Goal: Transaction & Acquisition: Book appointment/travel/reservation

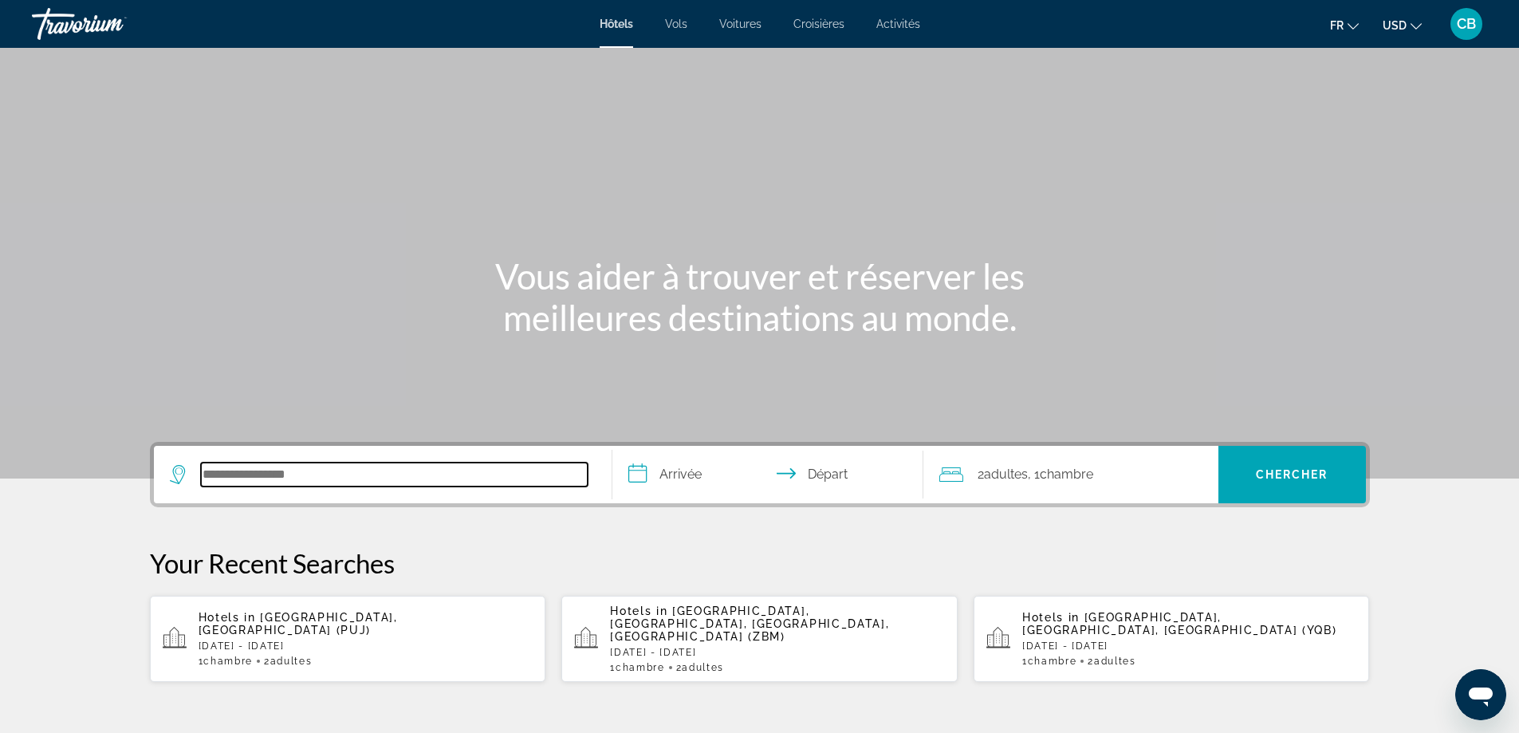
click at [275, 466] on input "Search hotel destination" at bounding box center [394, 474] width 387 height 24
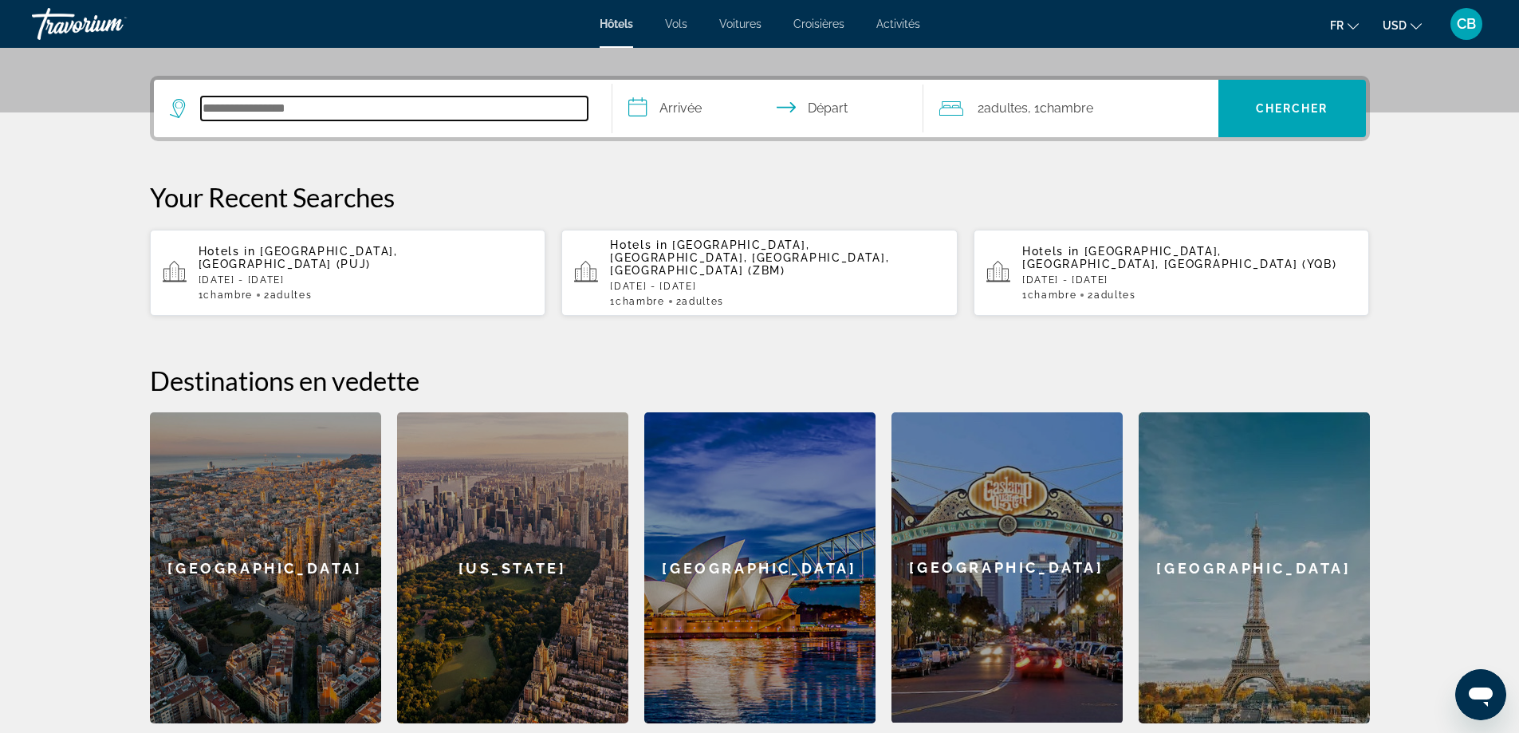
scroll to position [390, 0]
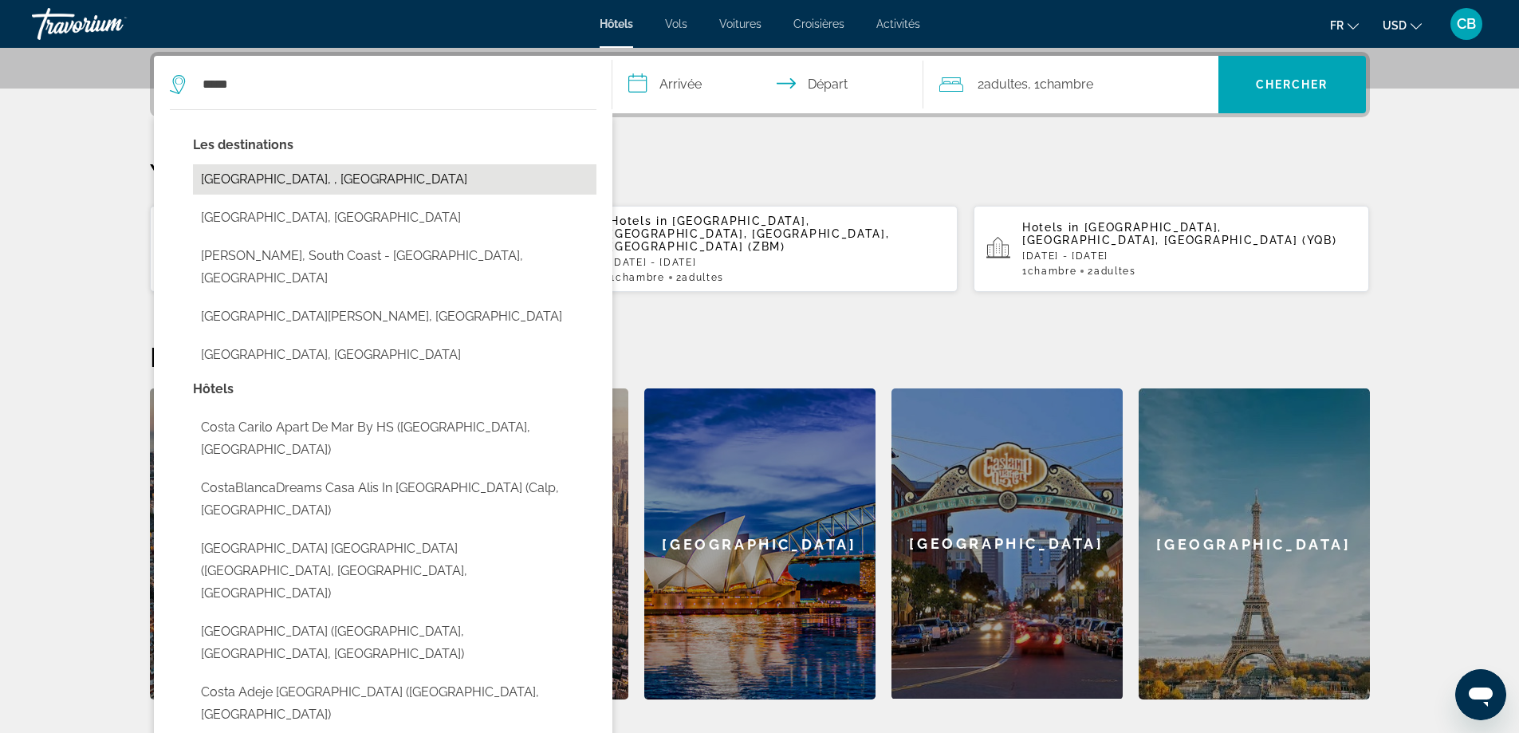
click at [347, 178] on button "[GEOGRAPHIC_DATA], , [GEOGRAPHIC_DATA]" at bounding box center [394, 179] width 403 height 30
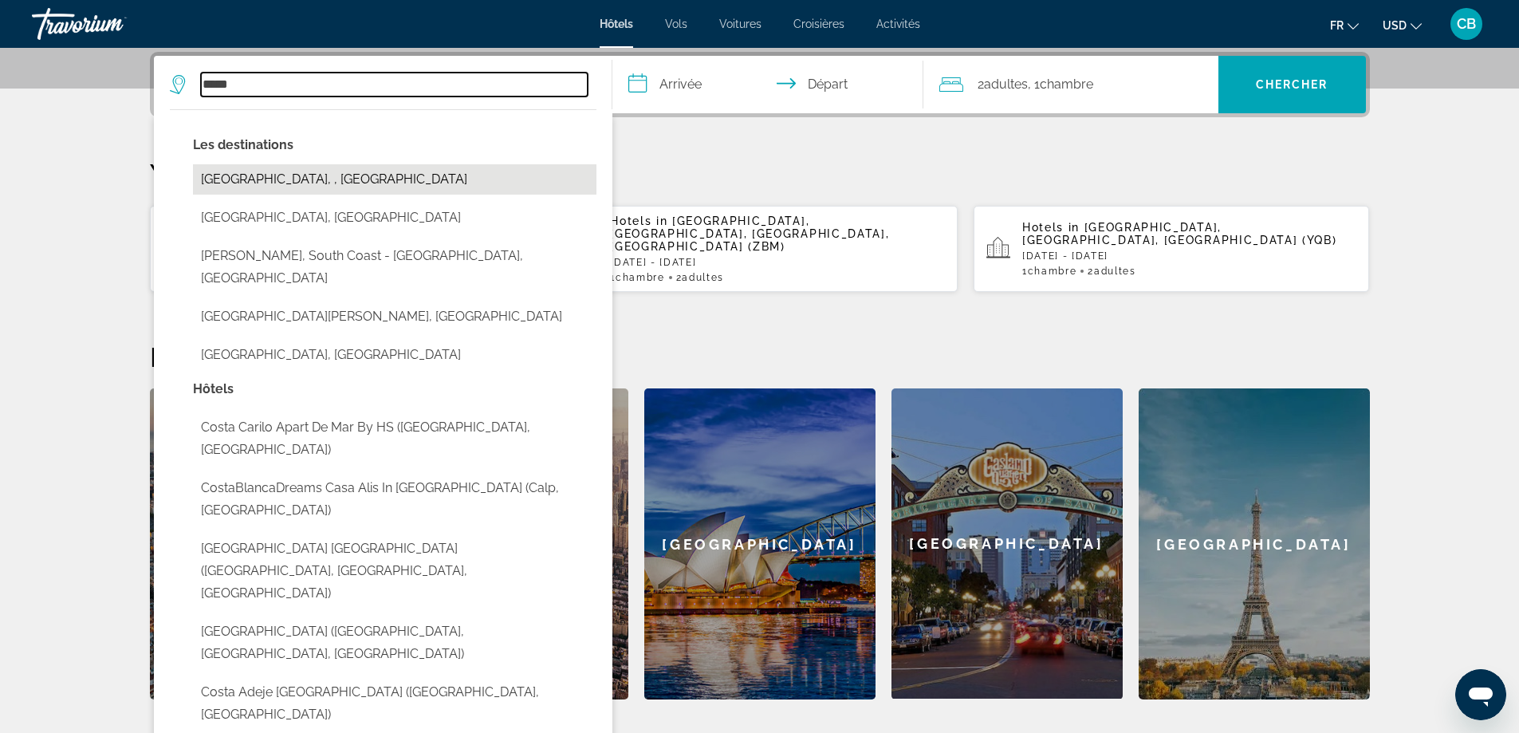
type input "**********"
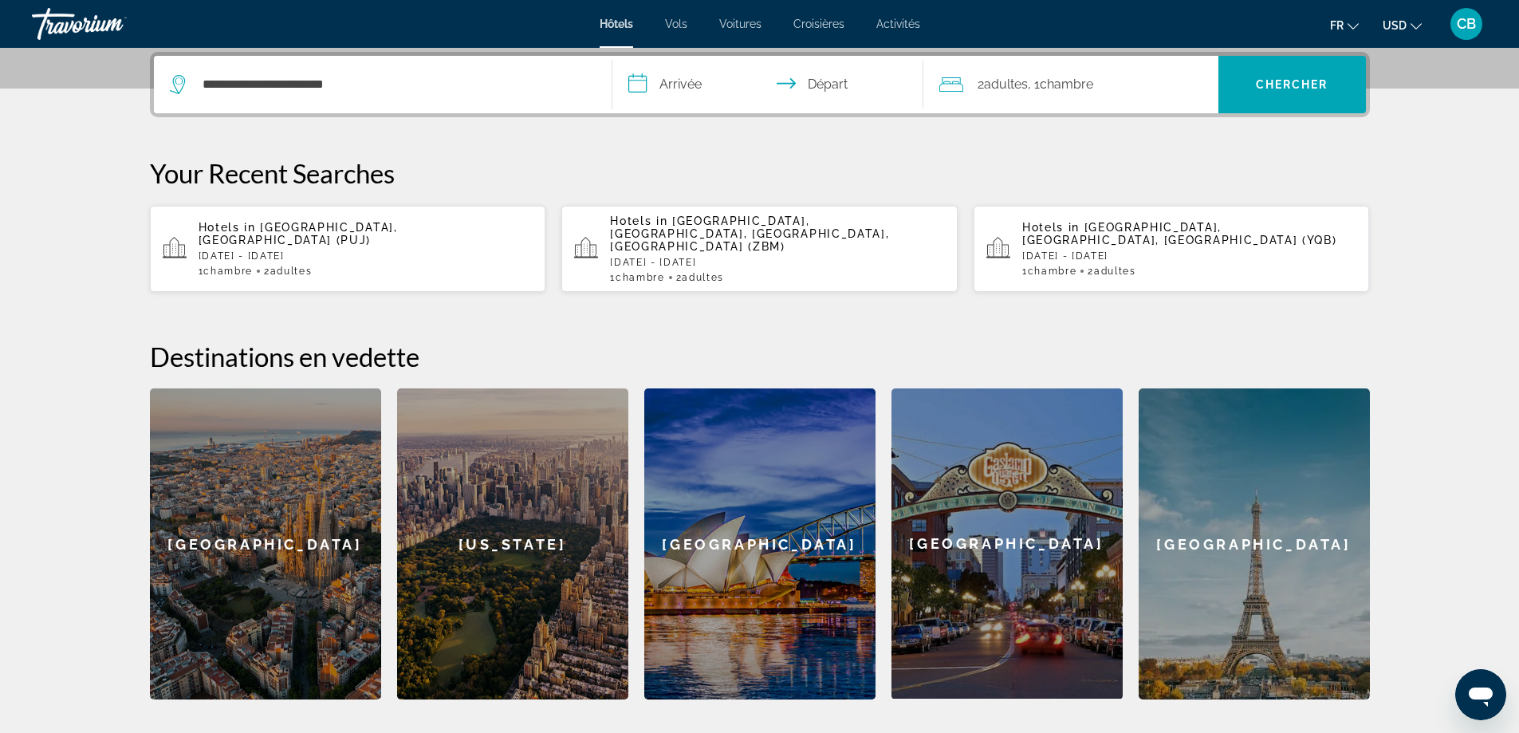
click at [667, 88] on input "**********" at bounding box center [770, 87] width 317 height 62
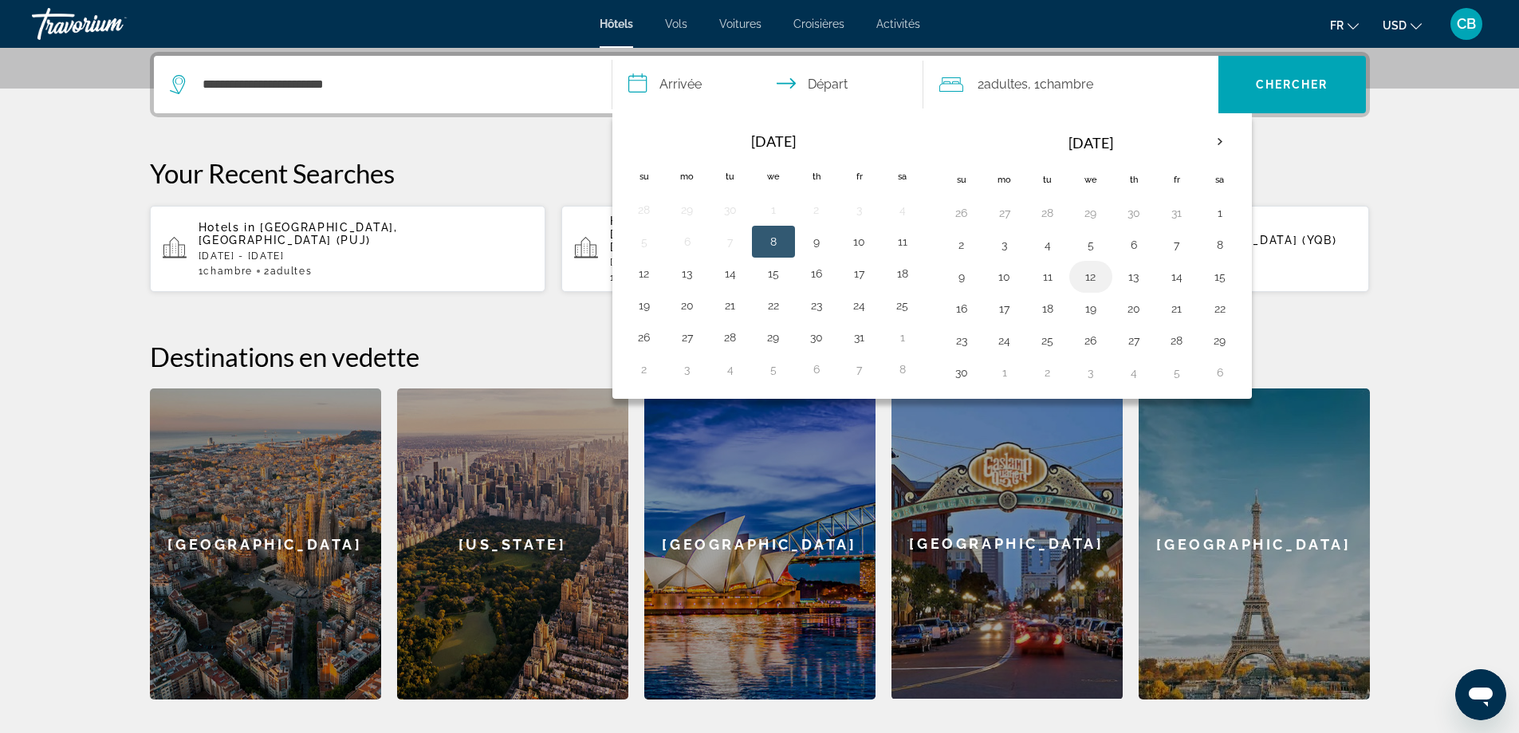
click at [1084, 275] on button "12" at bounding box center [1091, 276] width 26 height 22
click at [1000, 304] on button "17" at bounding box center [1005, 308] width 26 height 22
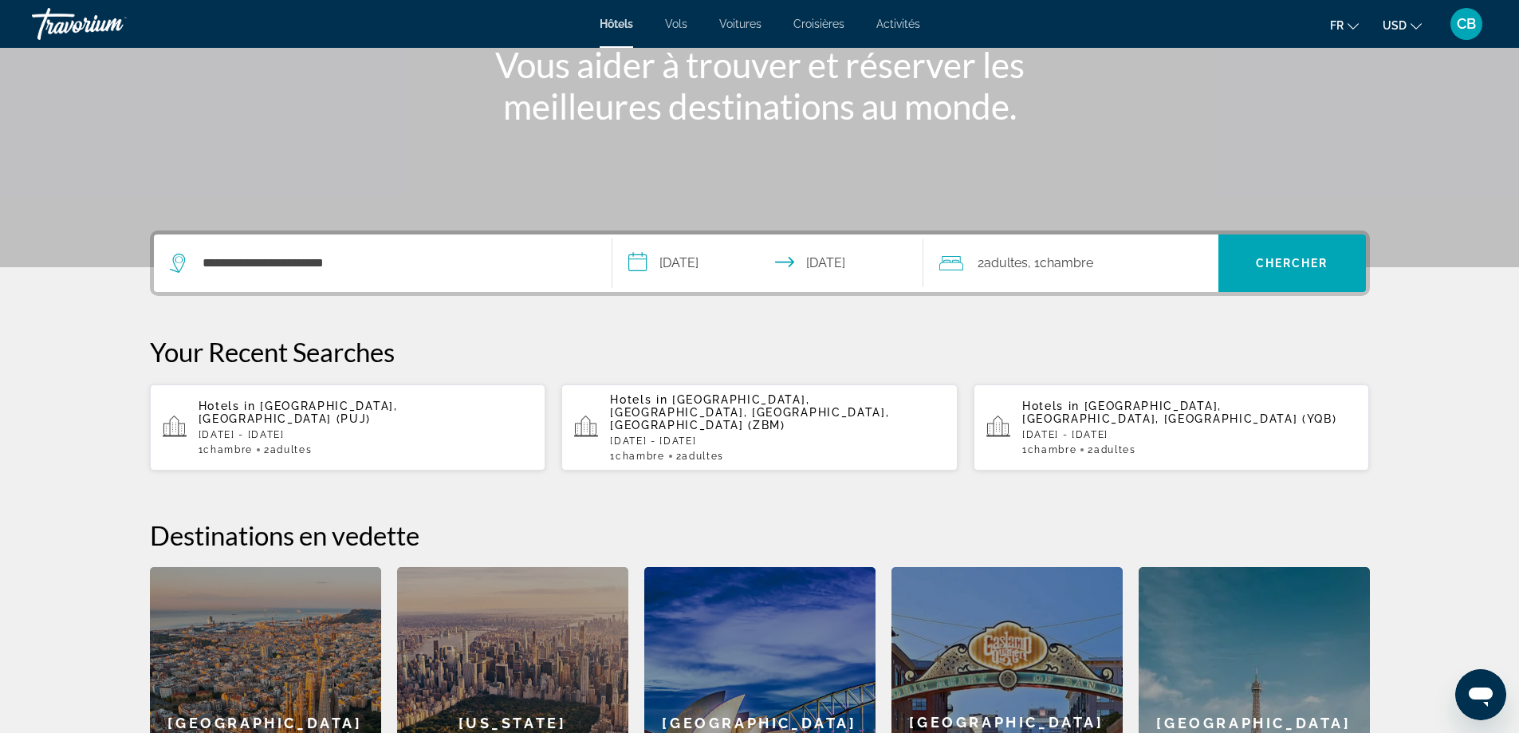
scroll to position [151, 0]
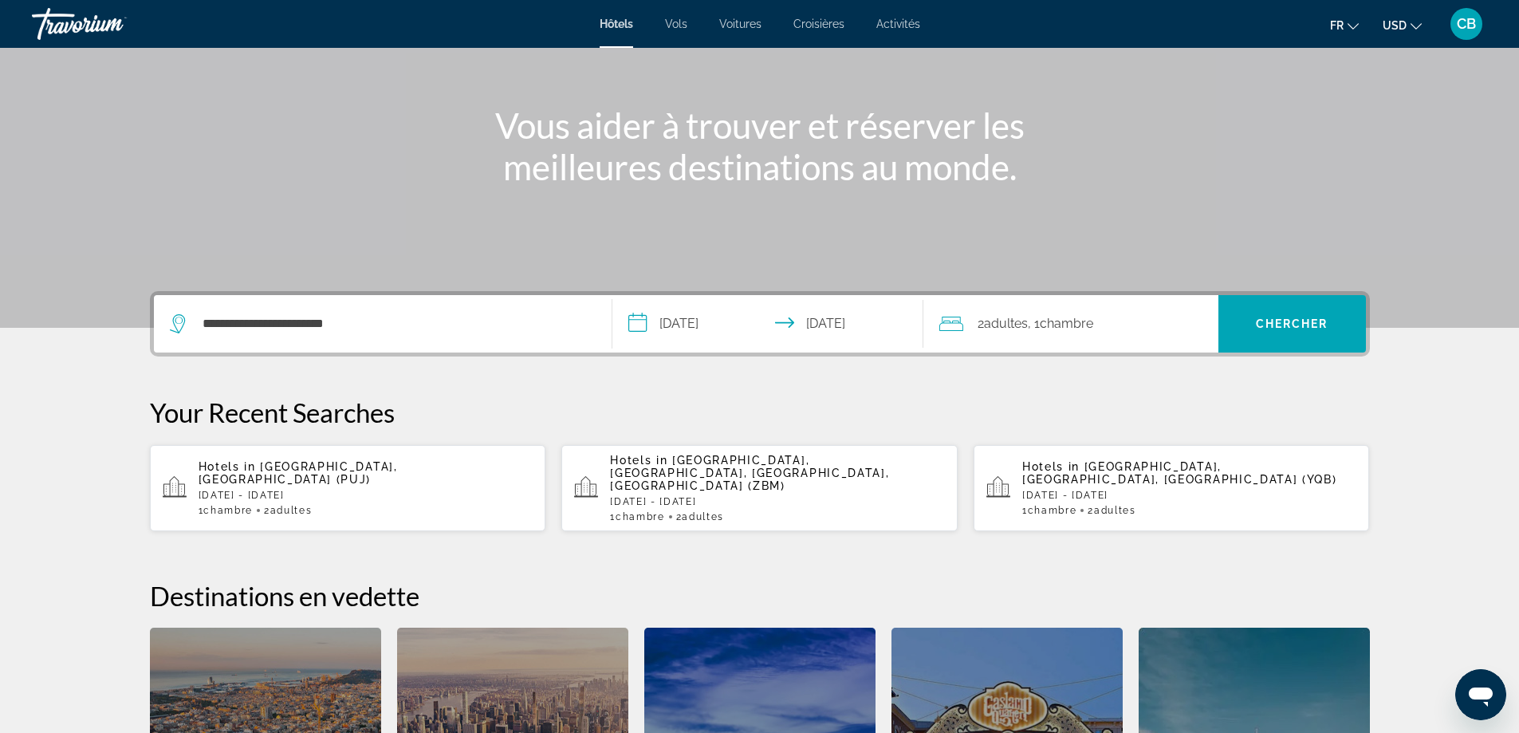
click at [786, 319] on input "**********" at bounding box center [770, 326] width 317 height 62
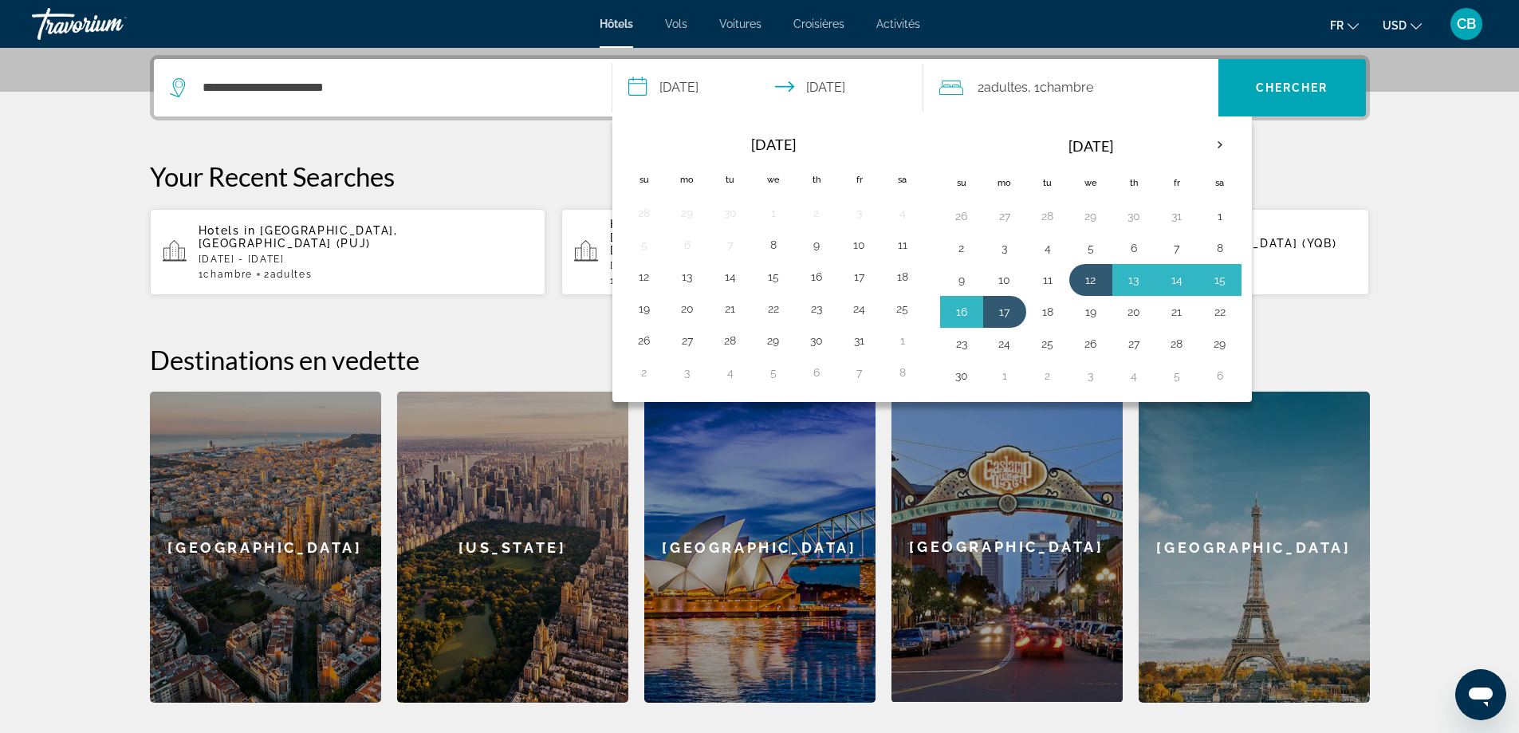
scroll to position [390, 0]
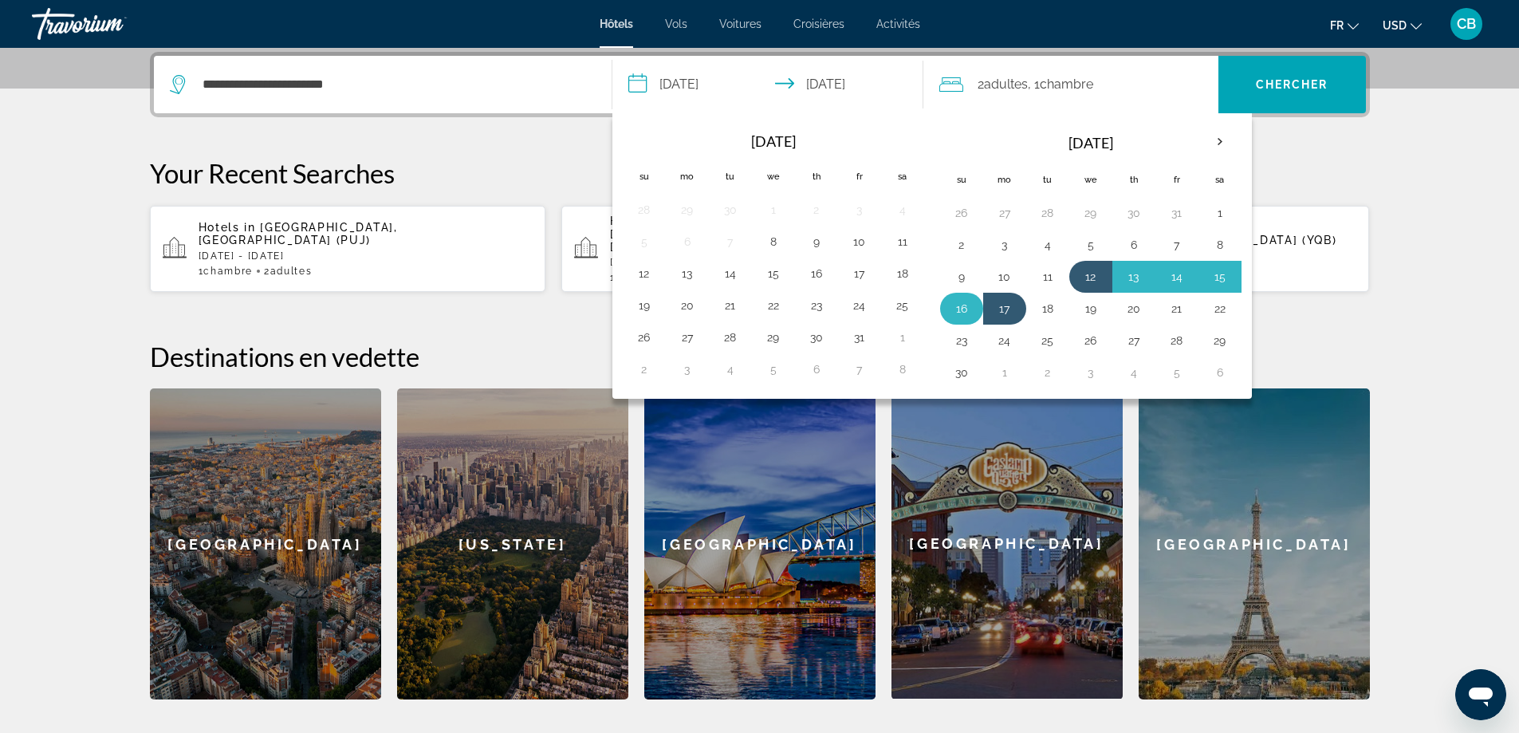
click at [965, 316] on button "16" at bounding box center [962, 308] width 26 height 22
click at [1090, 274] on button "12" at bounding box center [1091, 276] width 26 height 22
type input "**********"
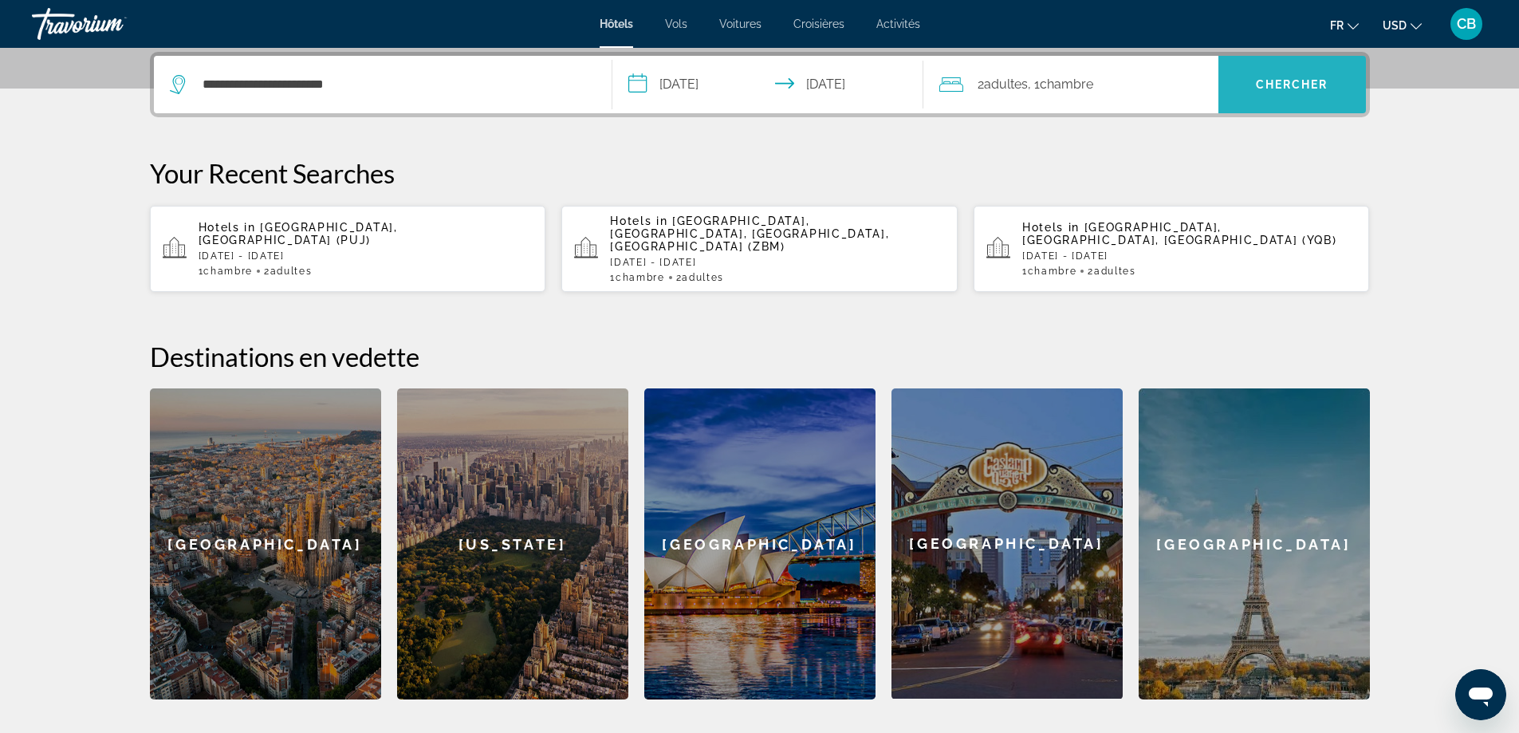
click at [1307, 76] on span "Search" at bounding box center [1291, 84] width 147 height 38
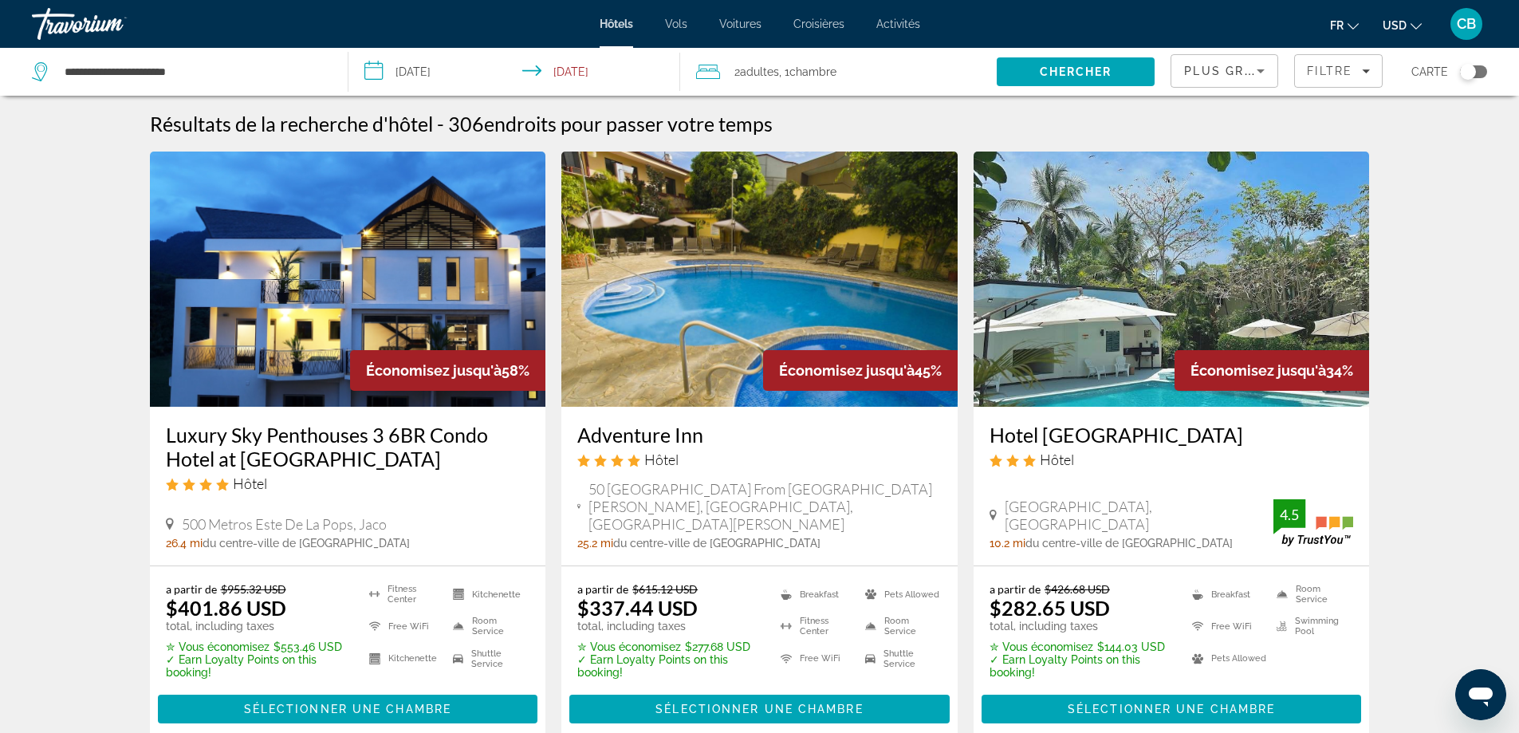
click at [1411, 20] on mat-icon "Change currency" at bounding box center [1415, 23] width 11 height 11
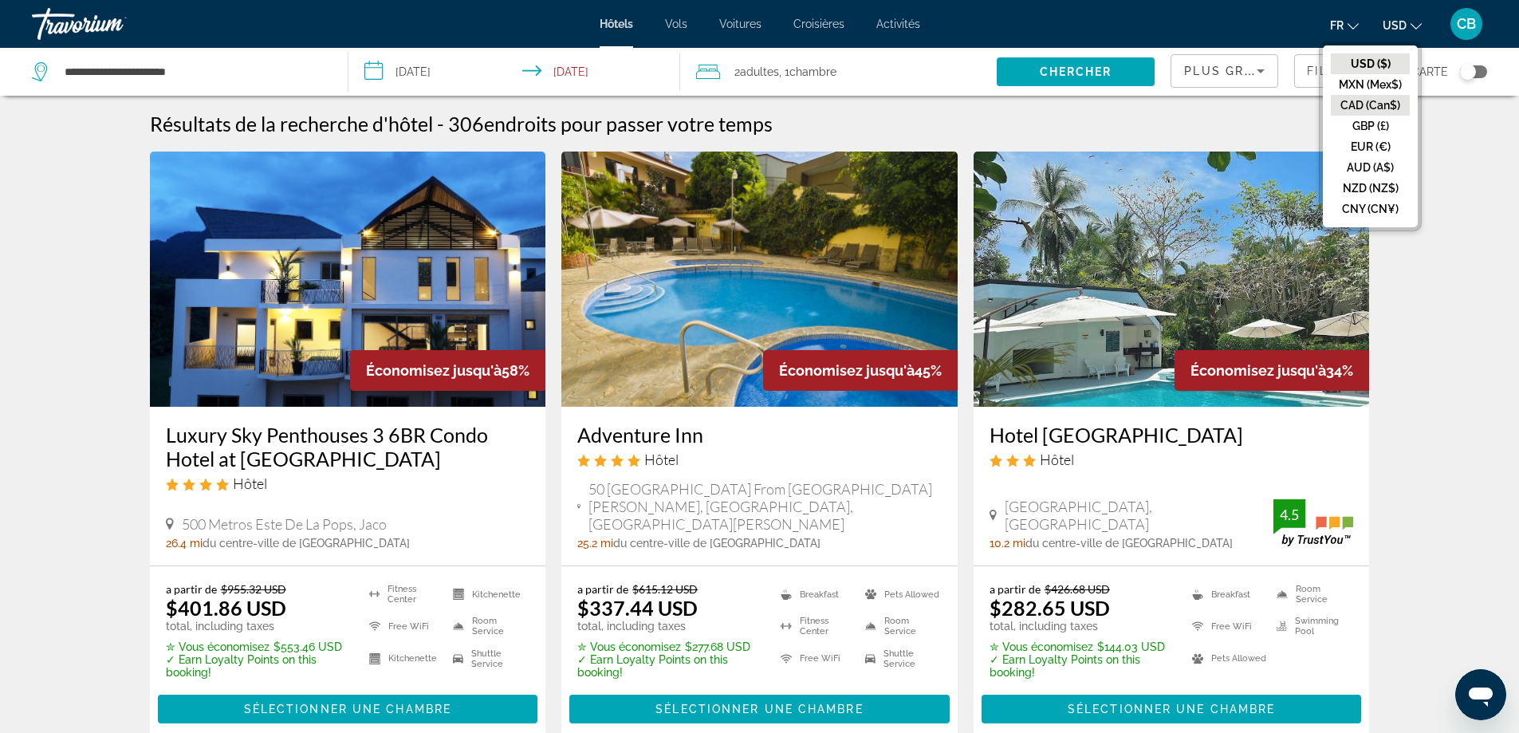
click at [1377, 104] on button "CAD (Can$)" at bounding box center [1369, 105] width 79 height 21
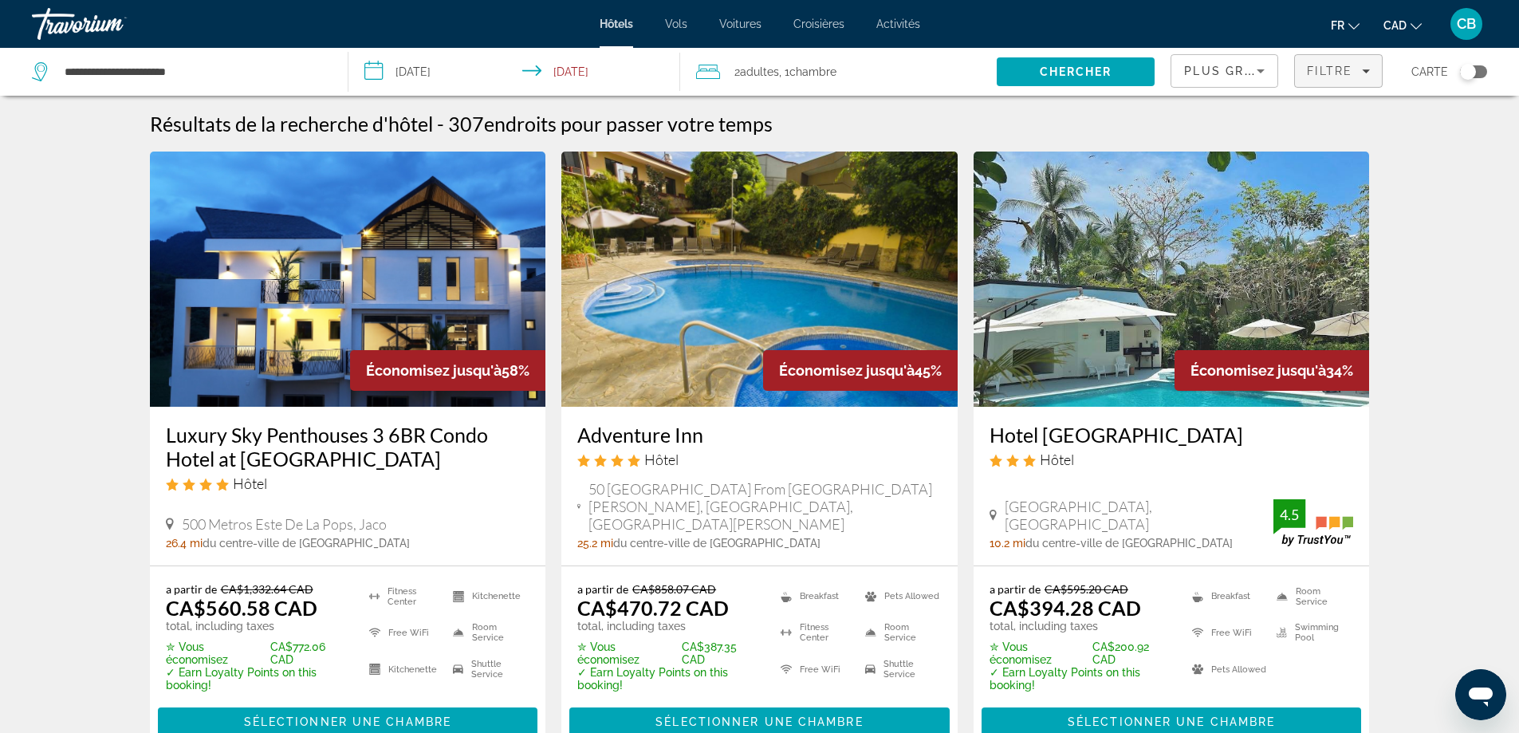
click at [1361, 66] on div "Filtre" at bounding box center [1338, 71] width 63 height 13
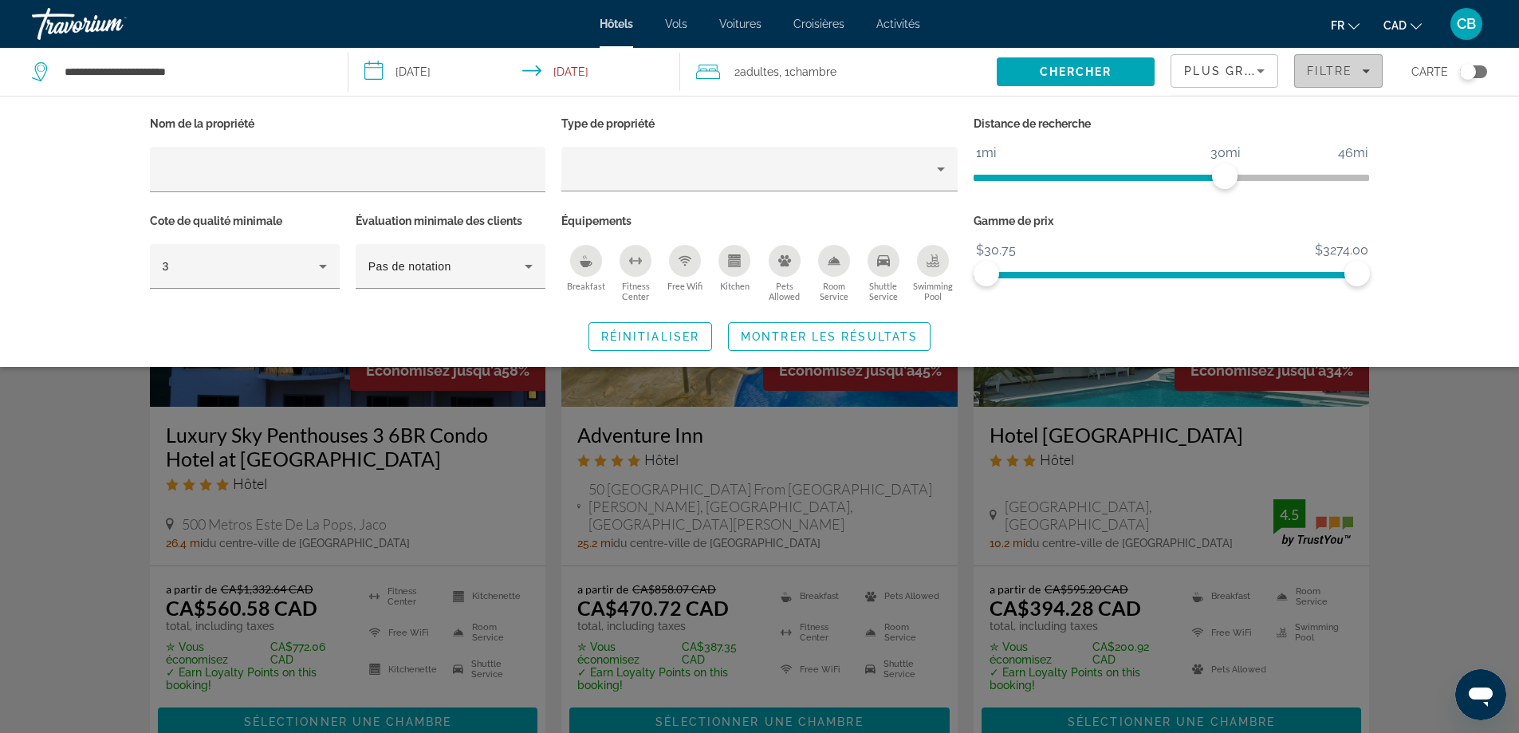
click at [1361, 66] on div "Filtre" at bounding box center [1338, 71] width 63 height 13
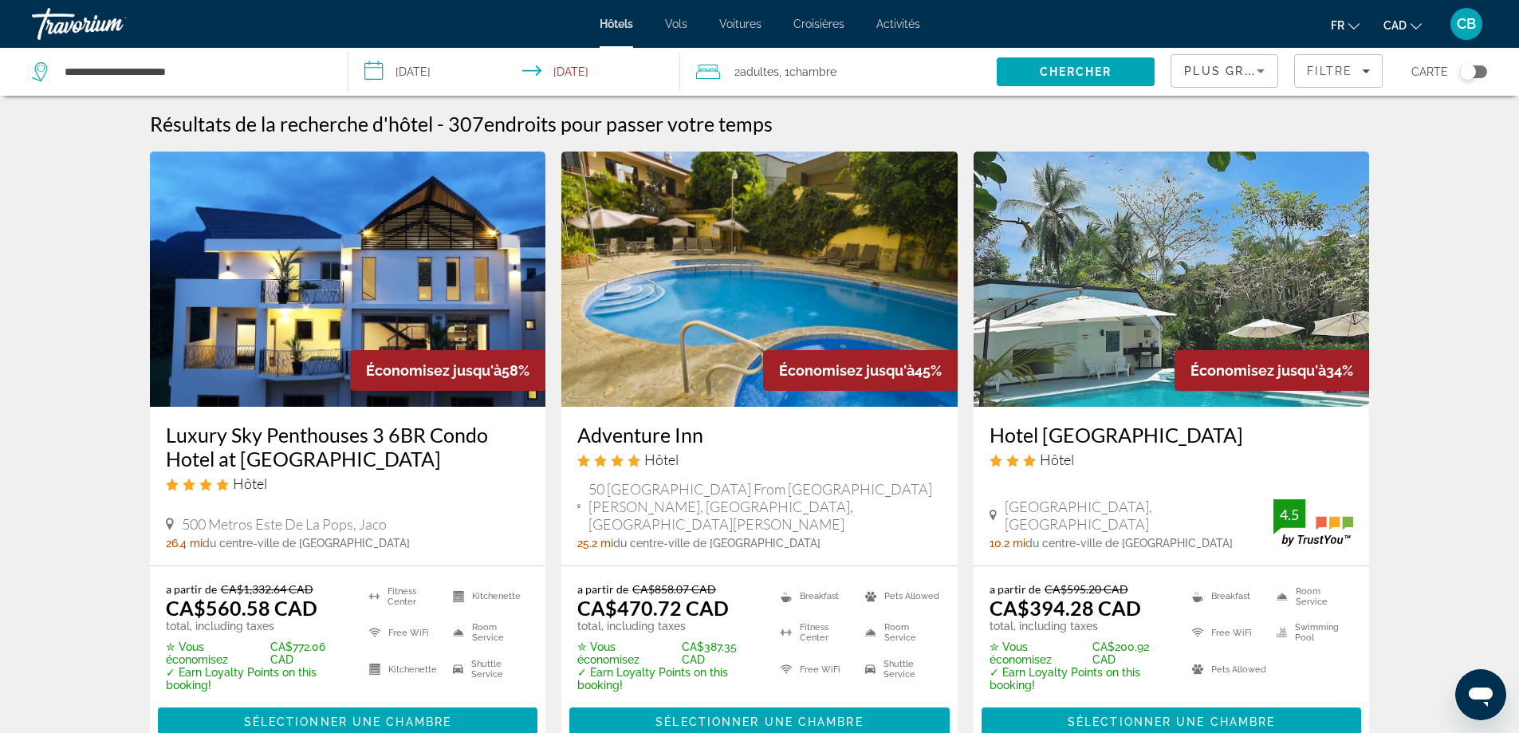
click at [1263, 70] on icon "Sort by" at bounding box center [1260, 71] width 8 height 4
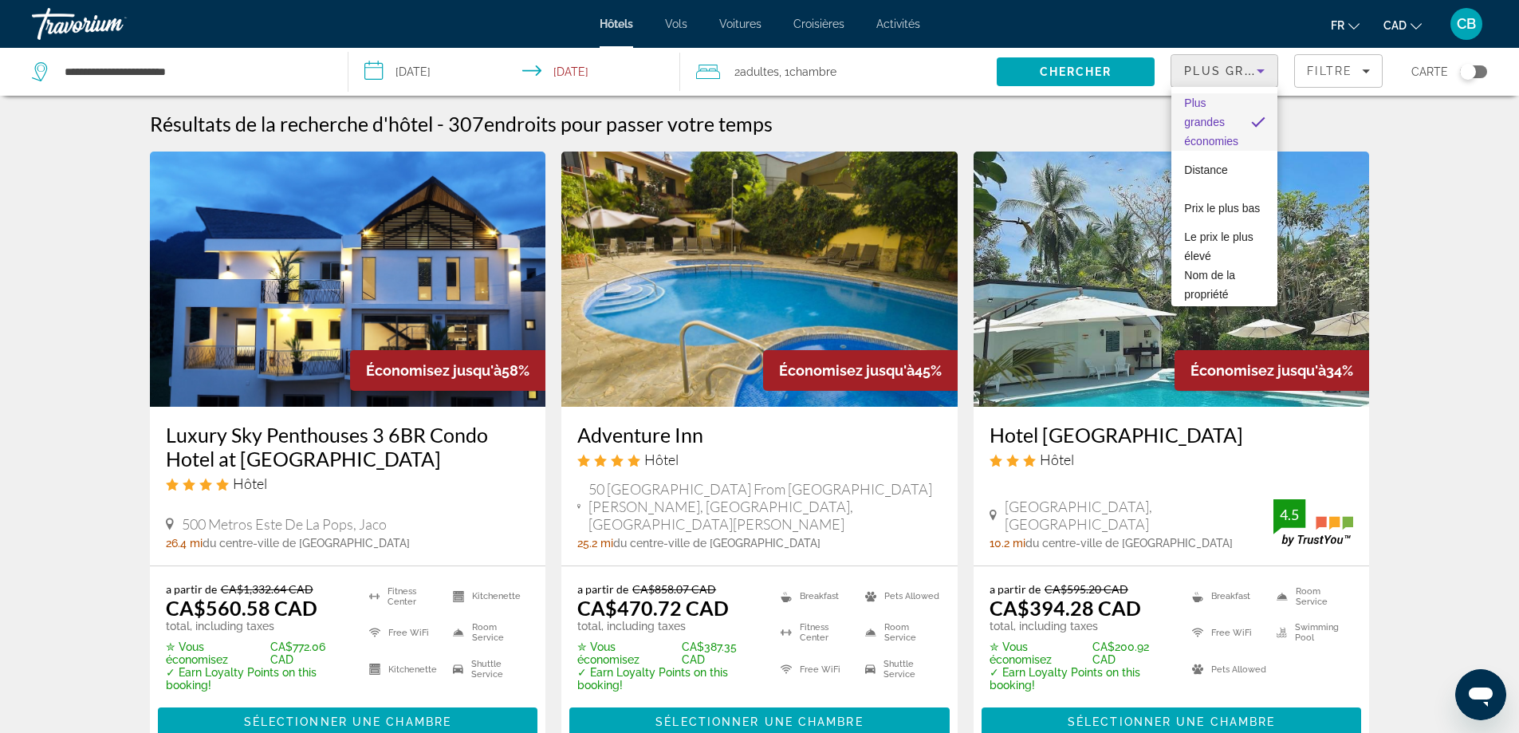
click at [1263, 70] on div at bounding box center [759, 366] width 1519 height 733
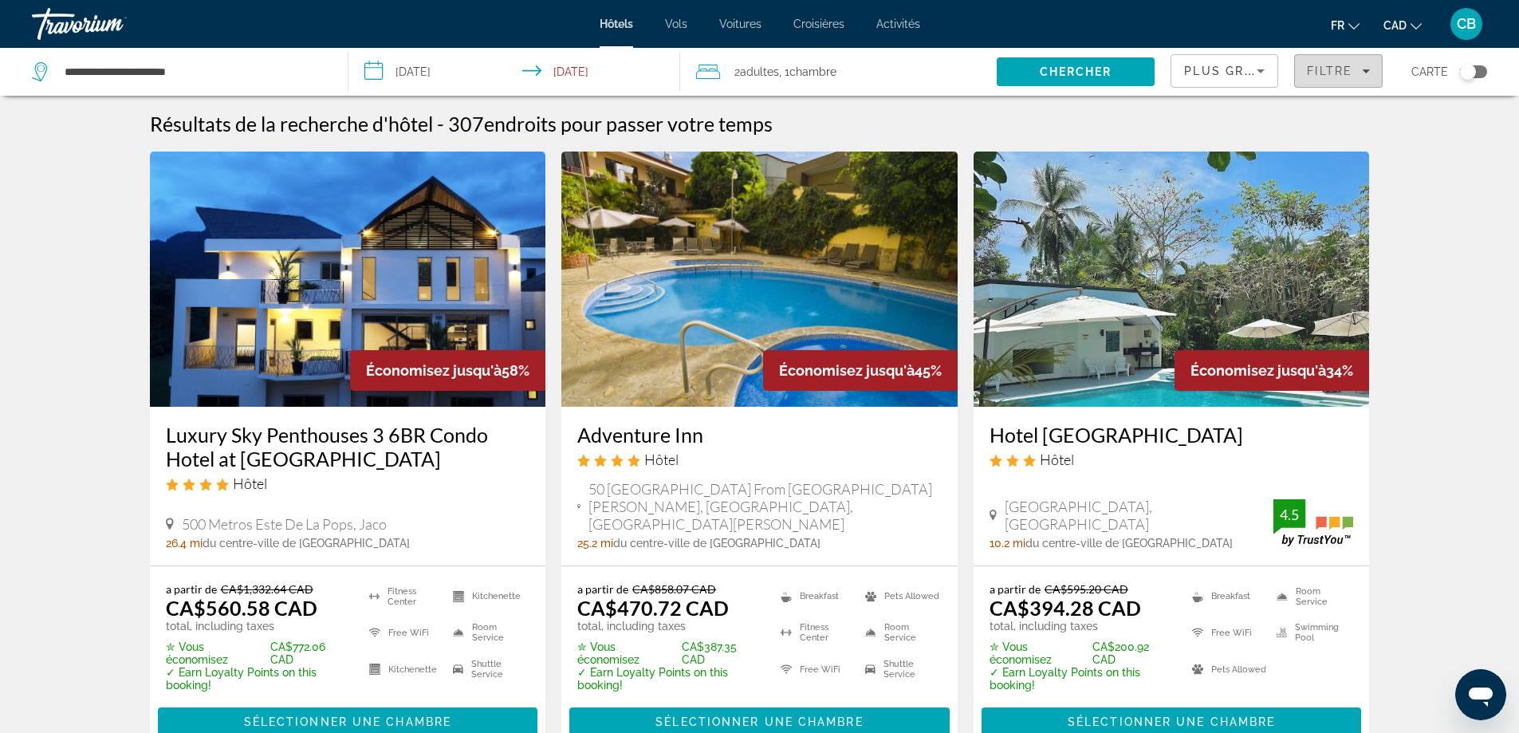
click at [1366, 70] on icon "Filters" at bounding box center [1366, 71] width 8 height 4
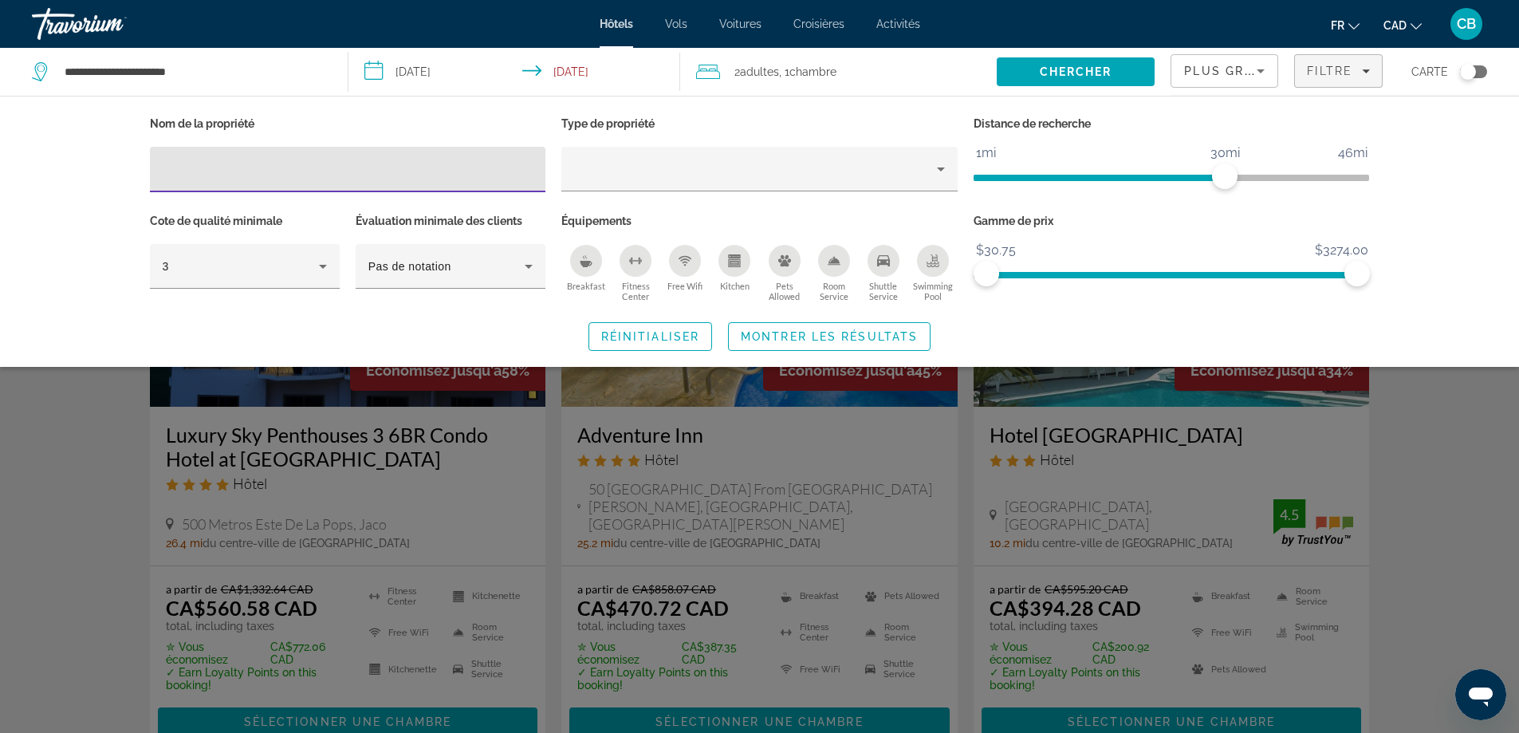
click at [584, 266] on div "Breakfast" at bounding box center [586, 261] width 32 height 32
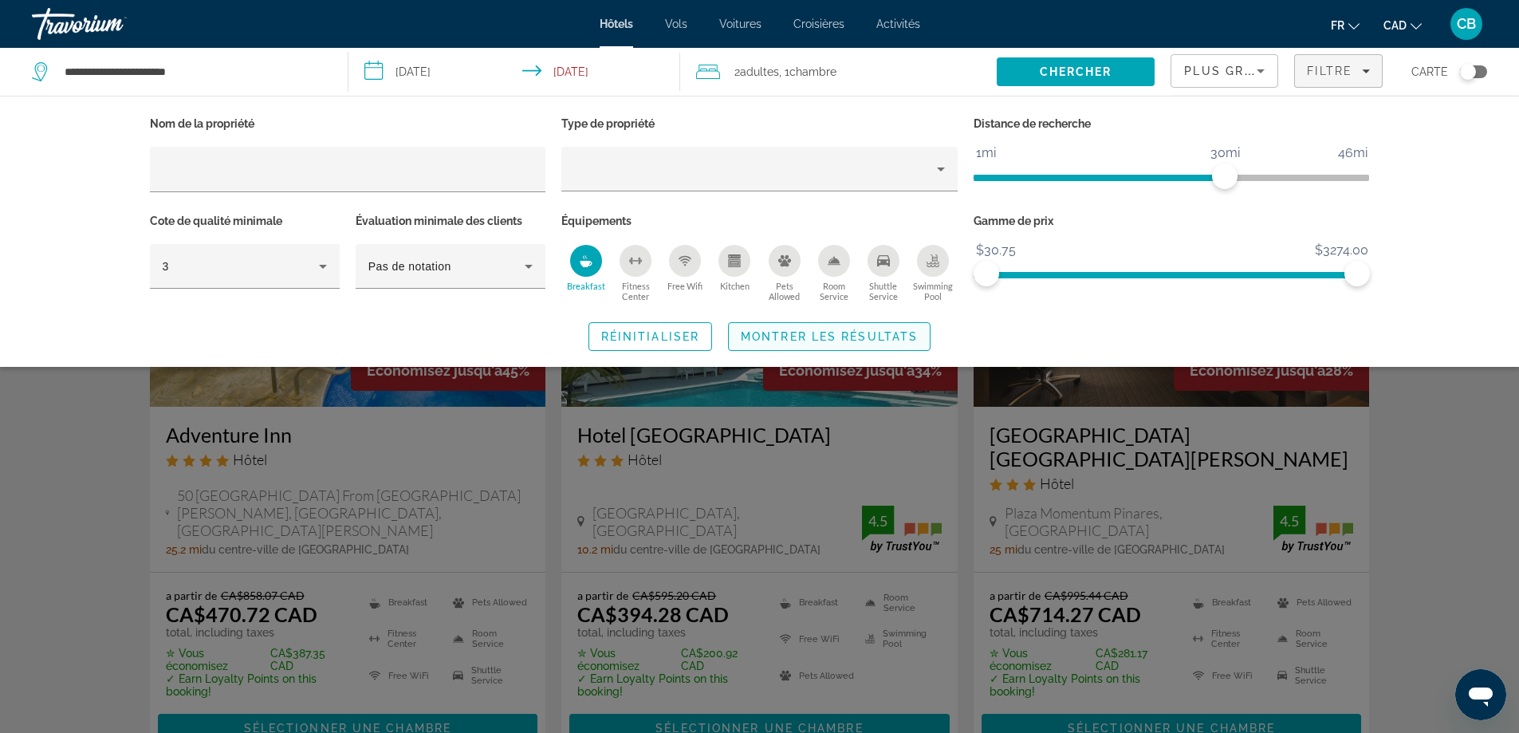
click at [812, 336] on span "Montrer les résultats" at bounding box center [829, 336] width 177 height 13
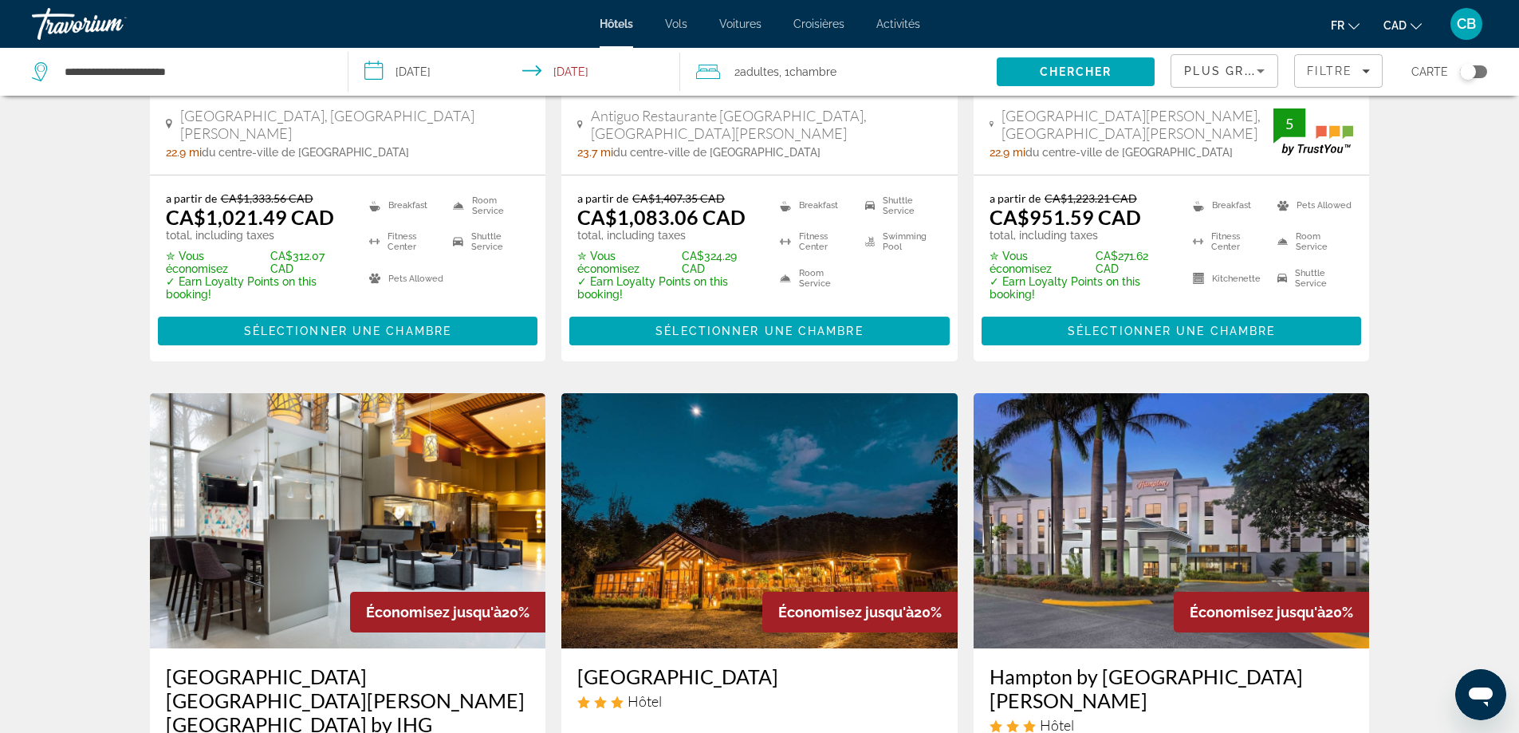
scroll to position [1834, 0]
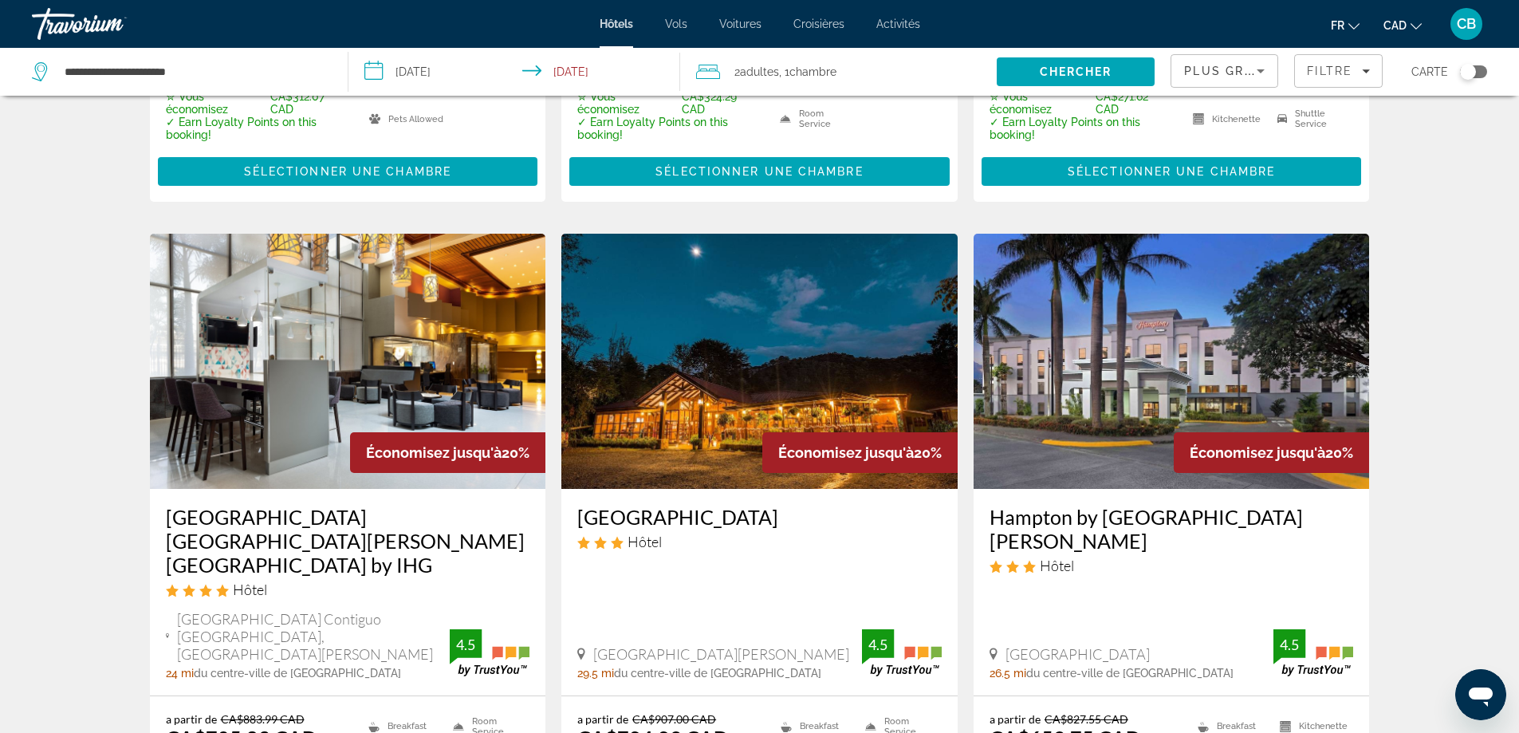
click at [795, 381] on img "Main content" at bounding box center [759, 361] width 396 height 255
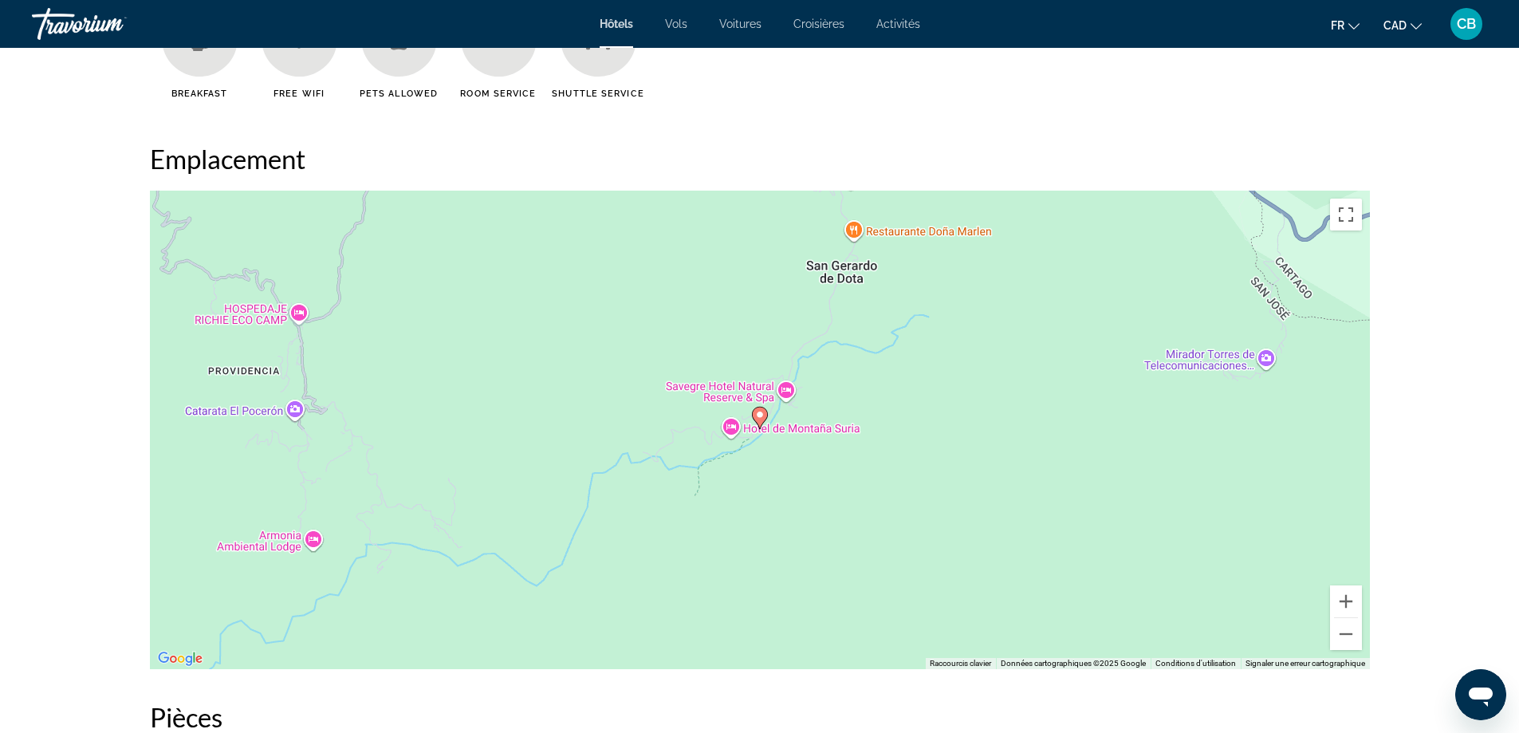
scroll to position [1275, 0]
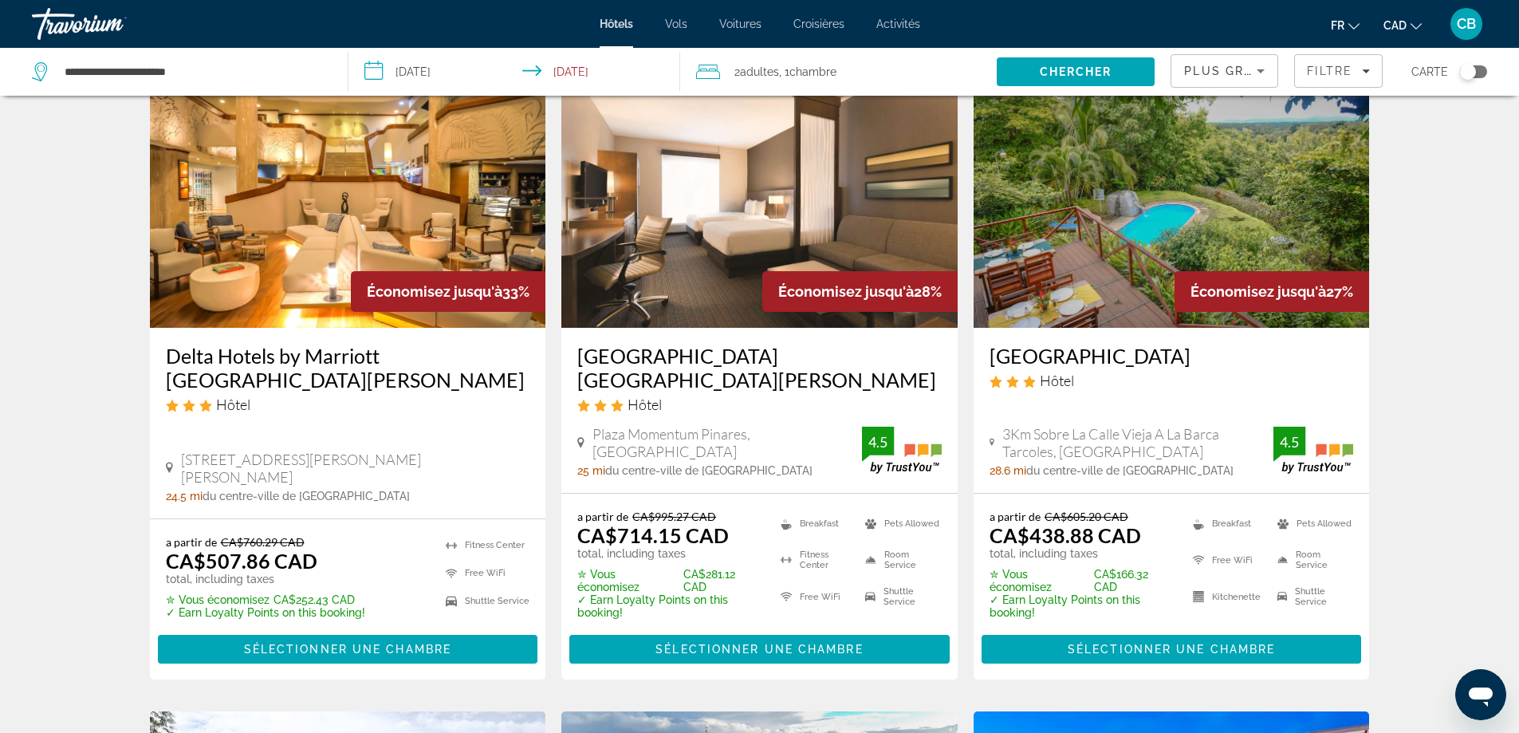
scroll to position [717, 0]
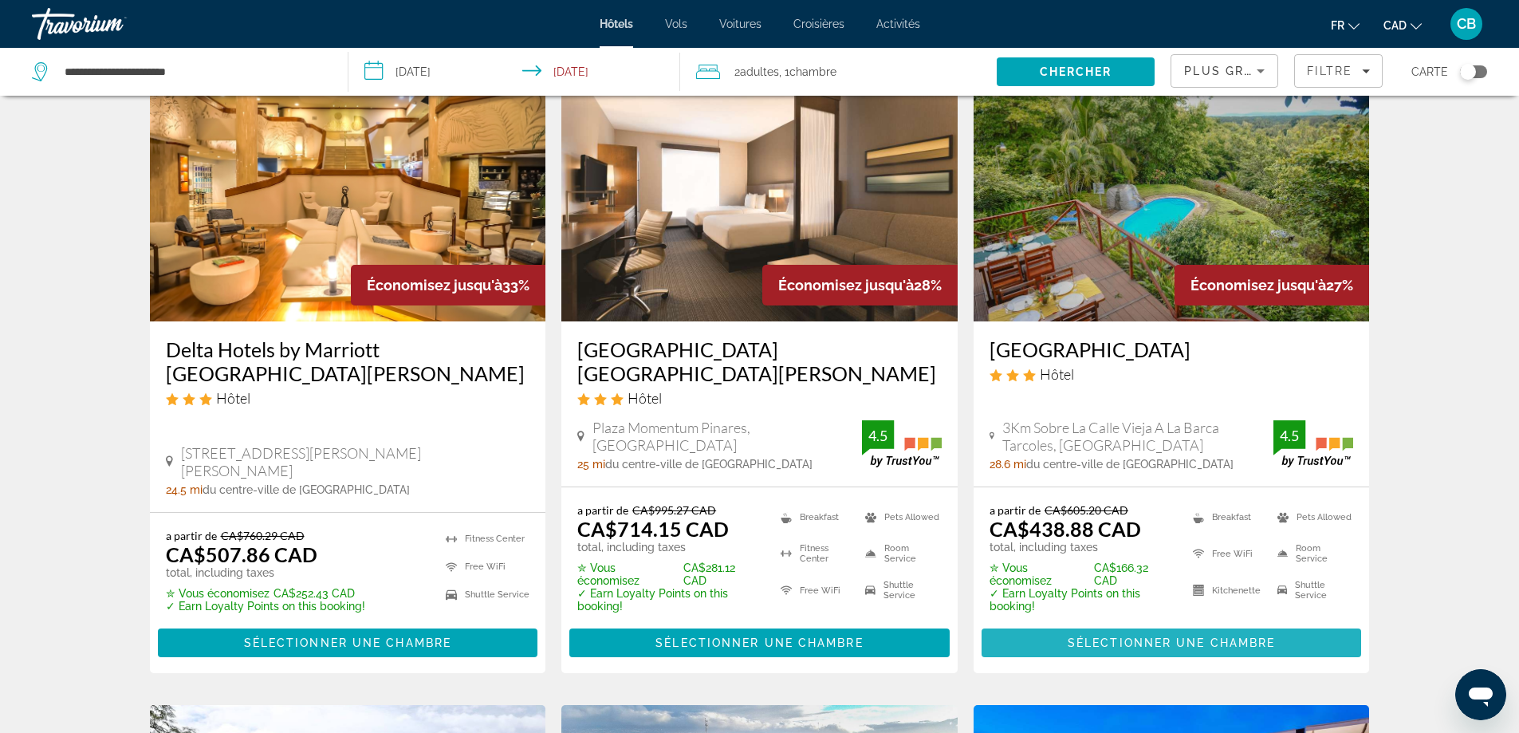
click at [1110, 636] on span "Sélectionner une chambre" at bounding box center [1170, 642] width 207 height 13
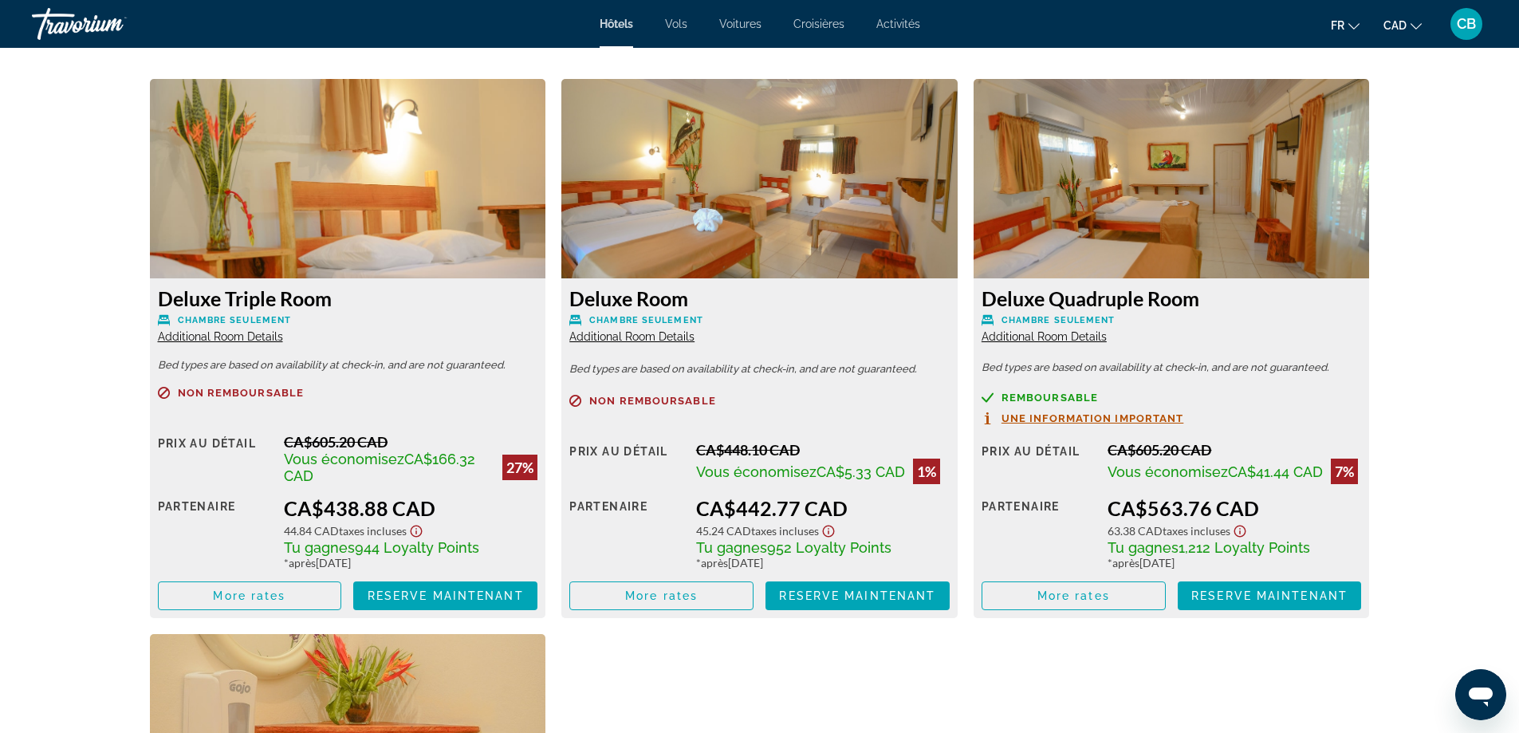
scroll to position [2073, 0]
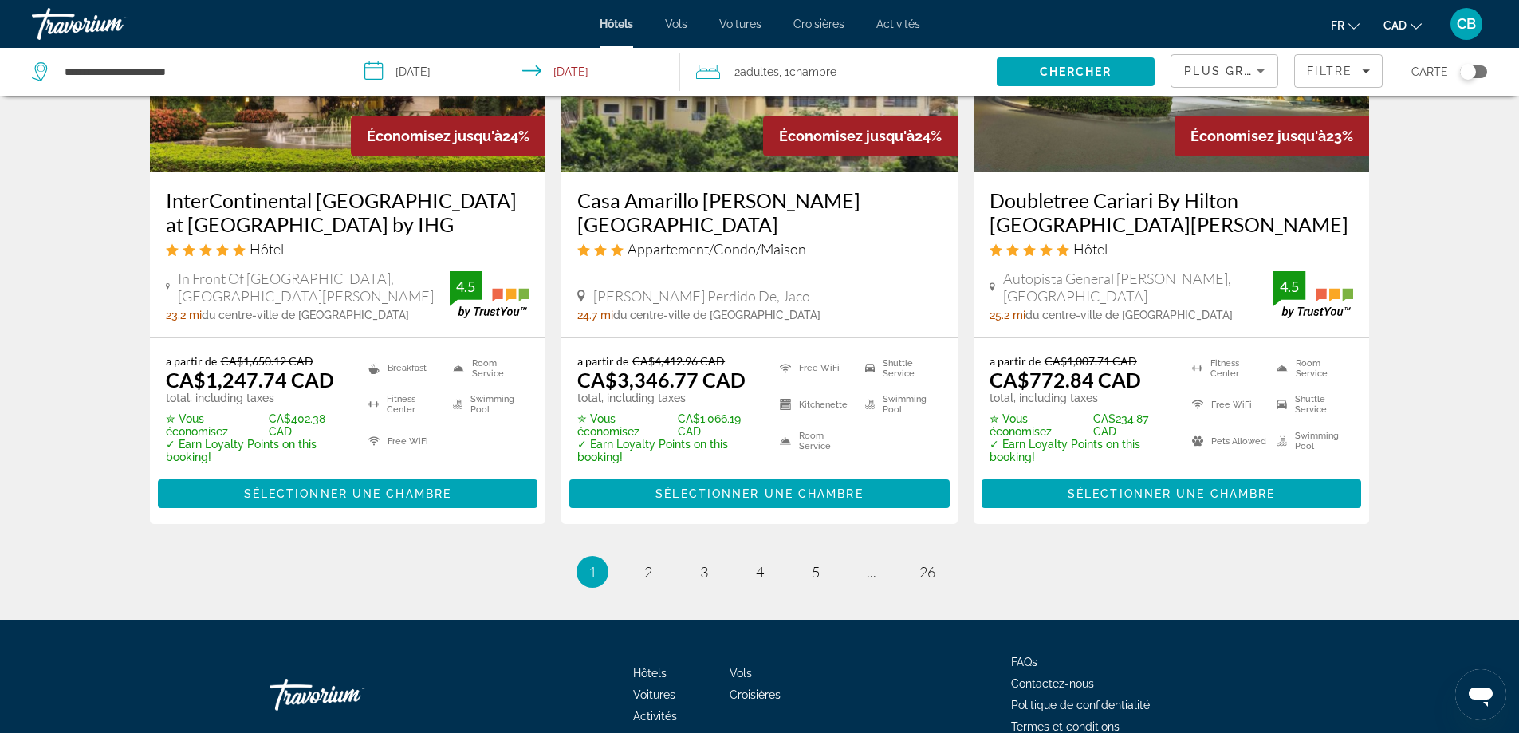
scroll to position [2189, 0]
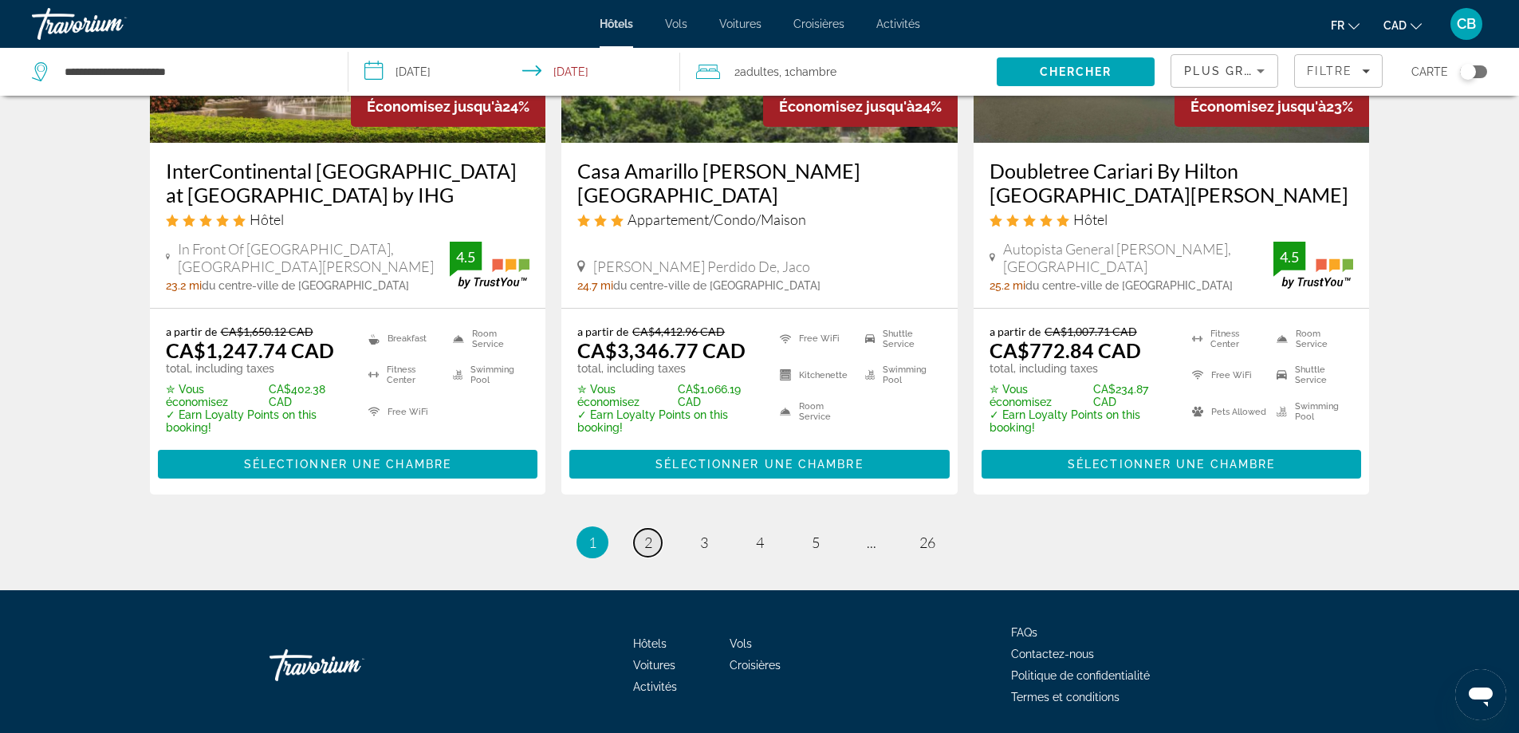
click at [646, 533] on span "2" at bounding box center [648, 542] width 8 height 18
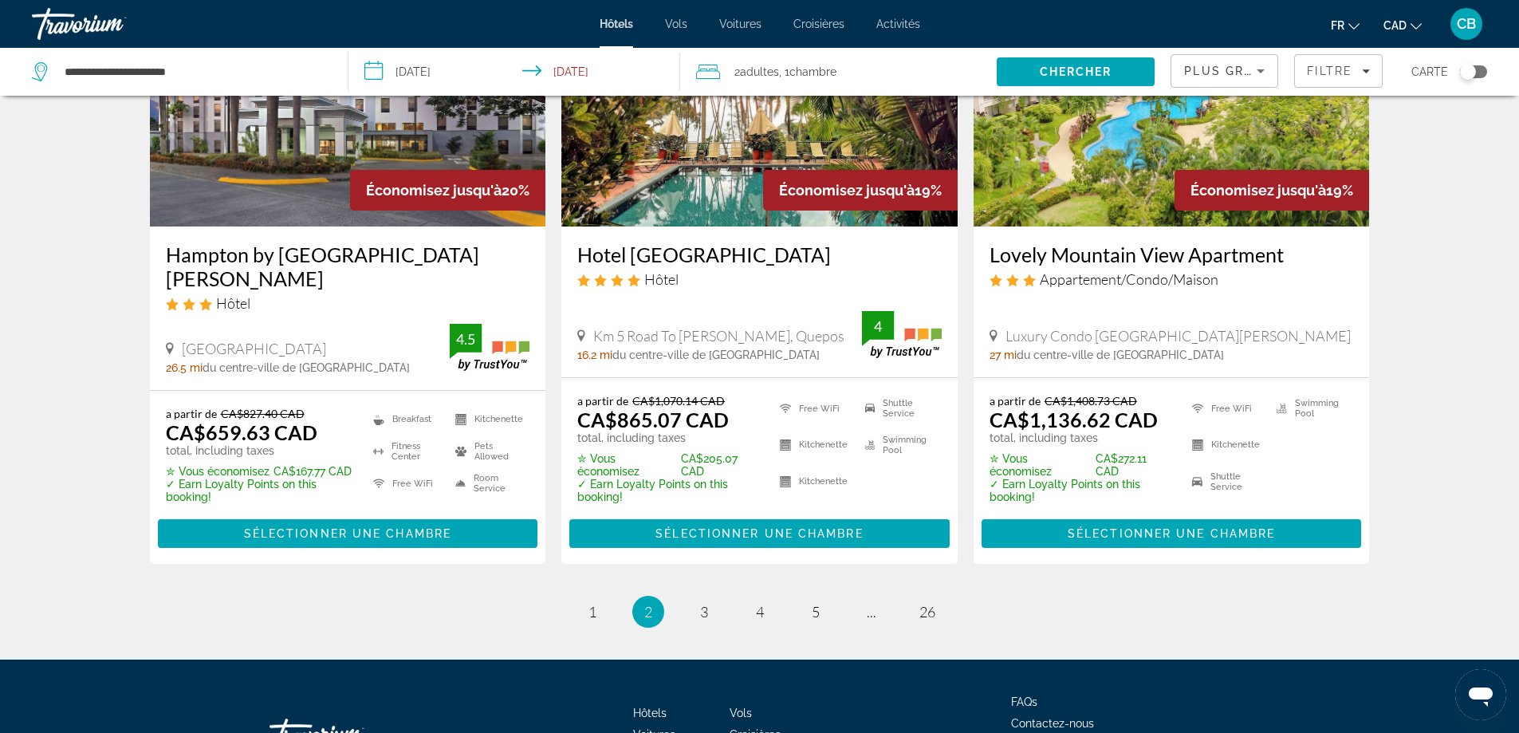
scroll to position [2158, 0]
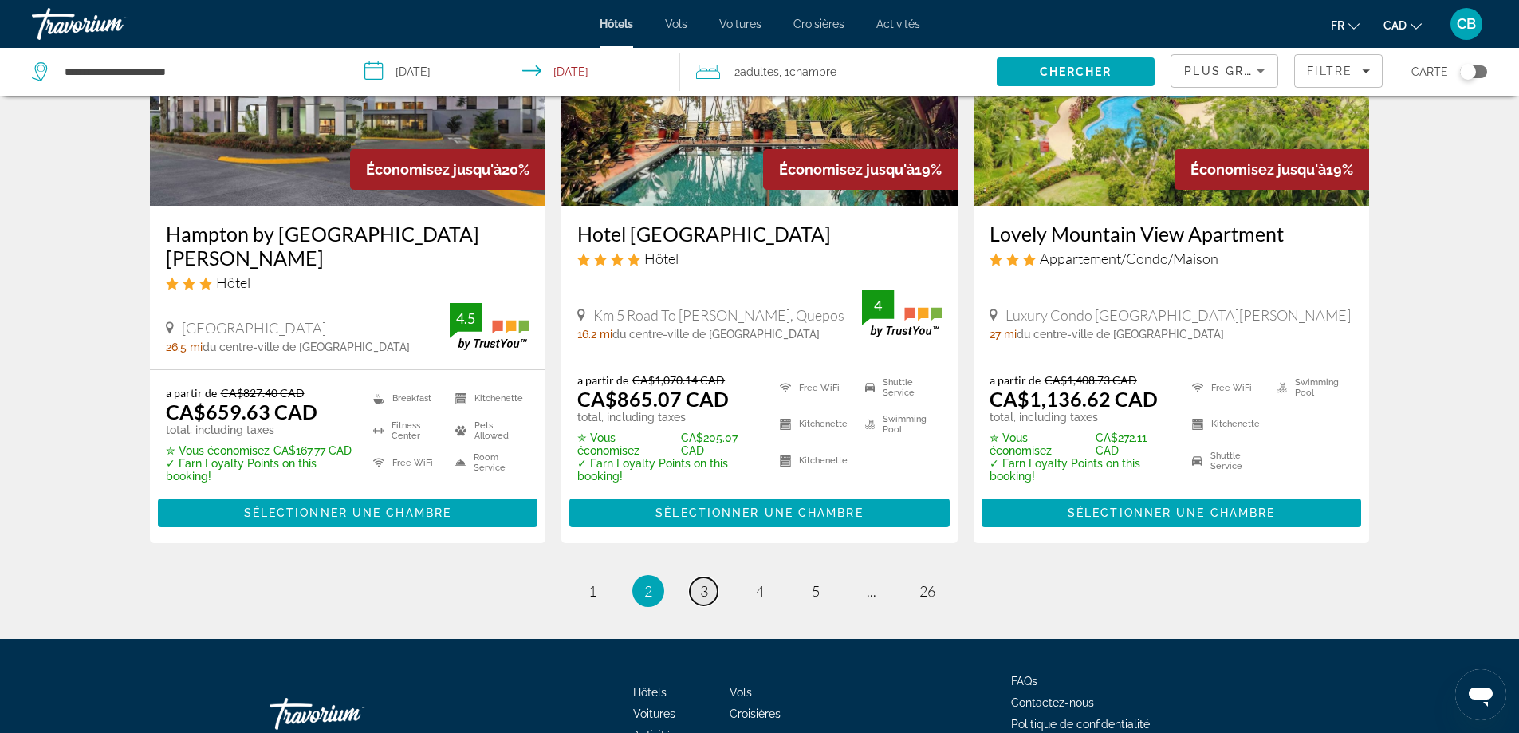
click at [705, 582] on span "3" at bounding box center [704, 591] width 8 height 18
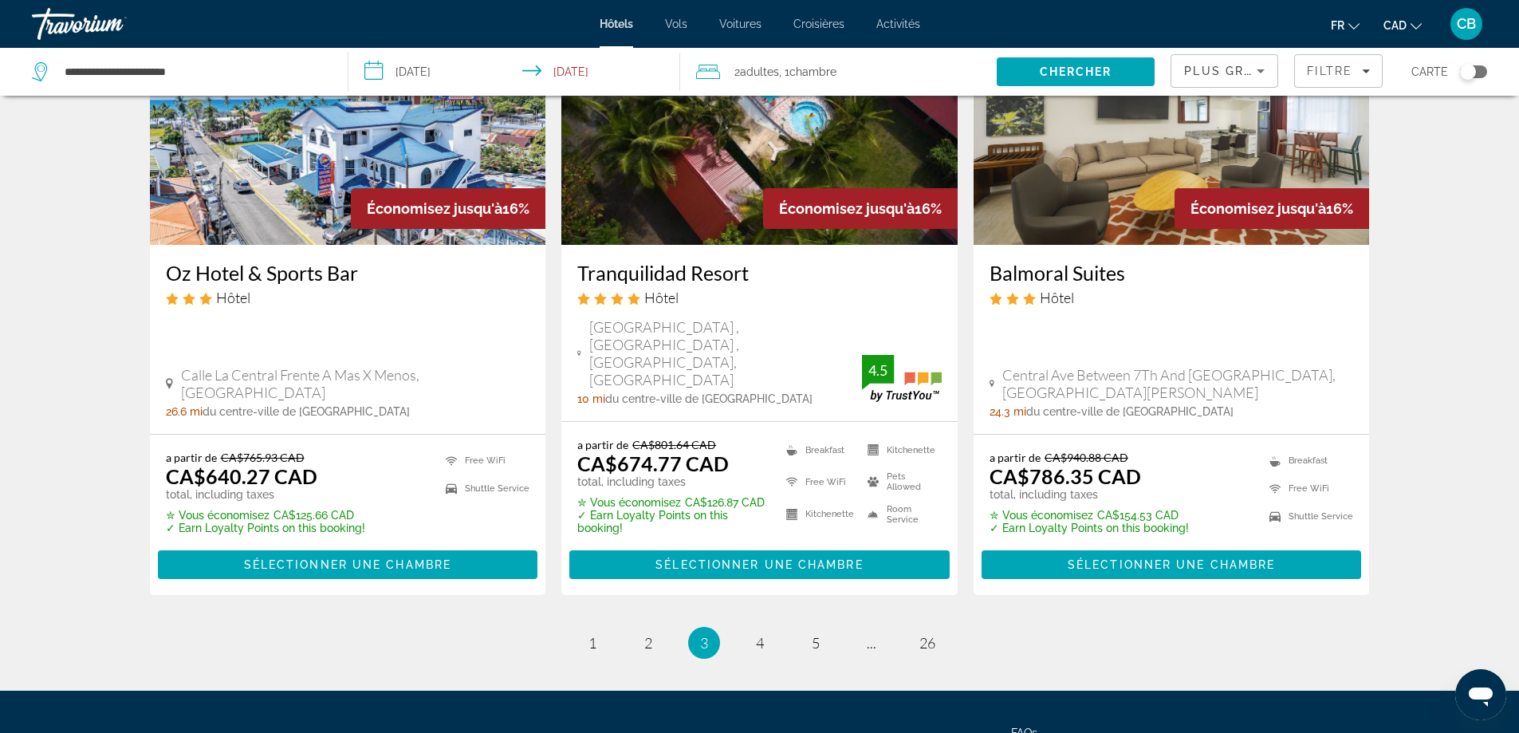
scroll to position [2146, 0]
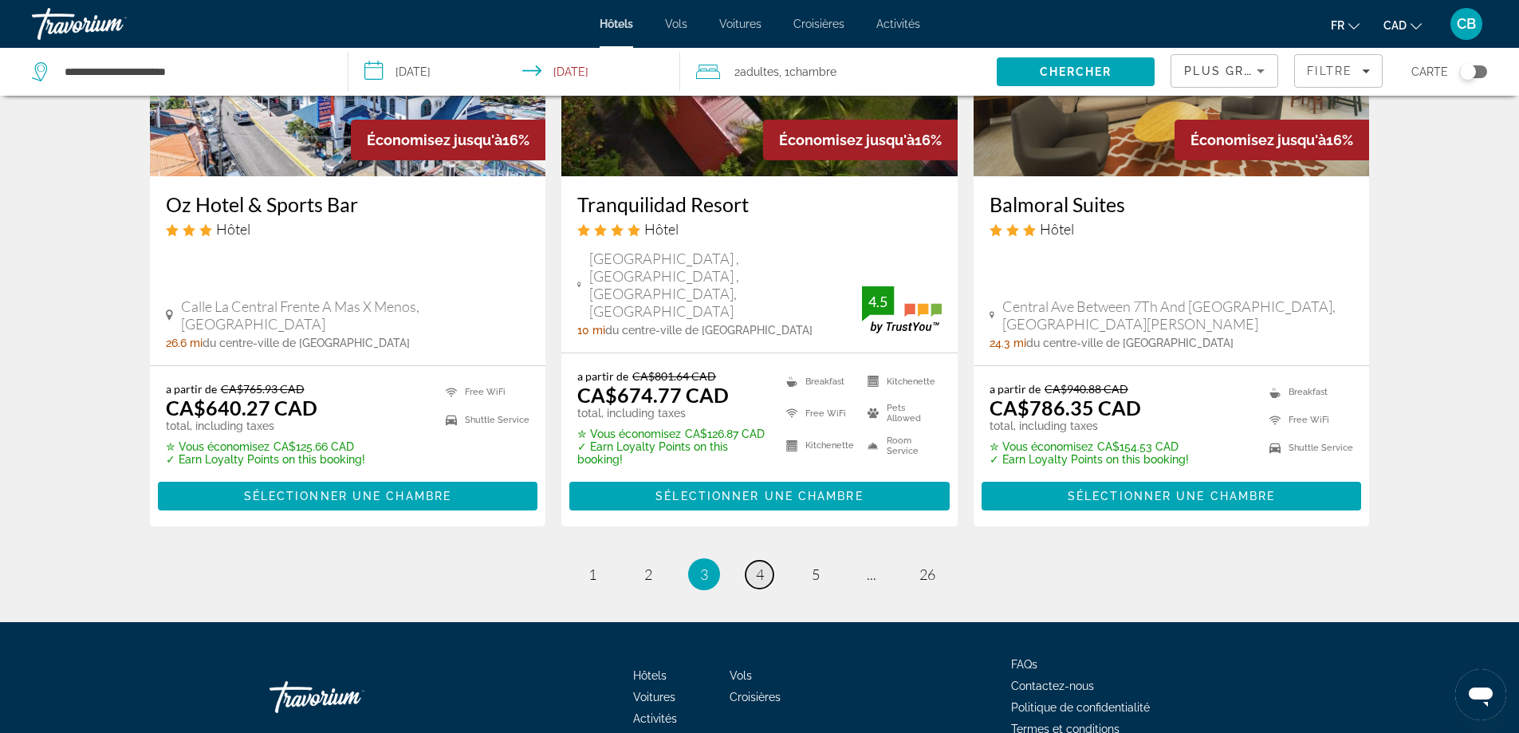
click at [764, 560] on link "page 4" at bounding box center [759, 574] width 28 height 28
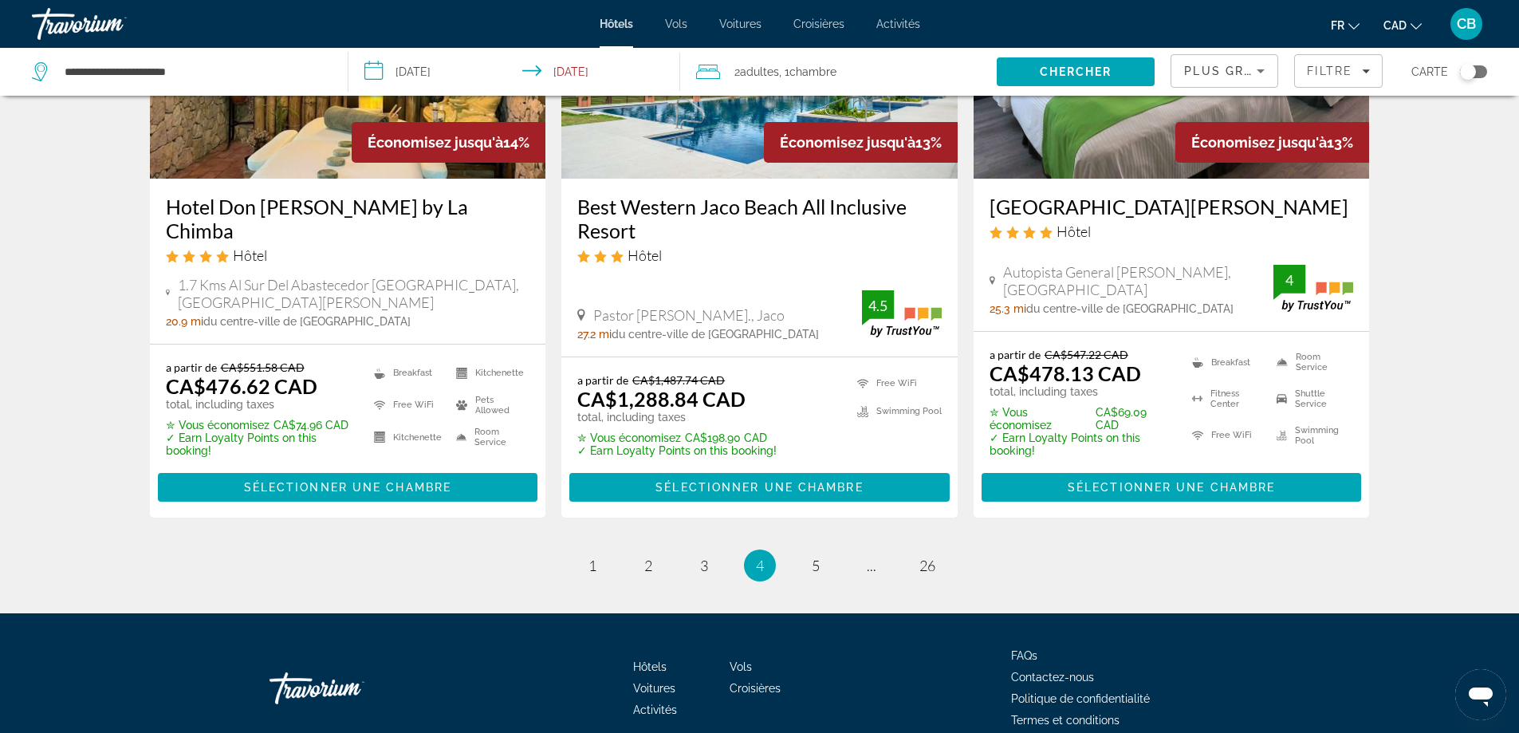
scroll to position [2144, 0]
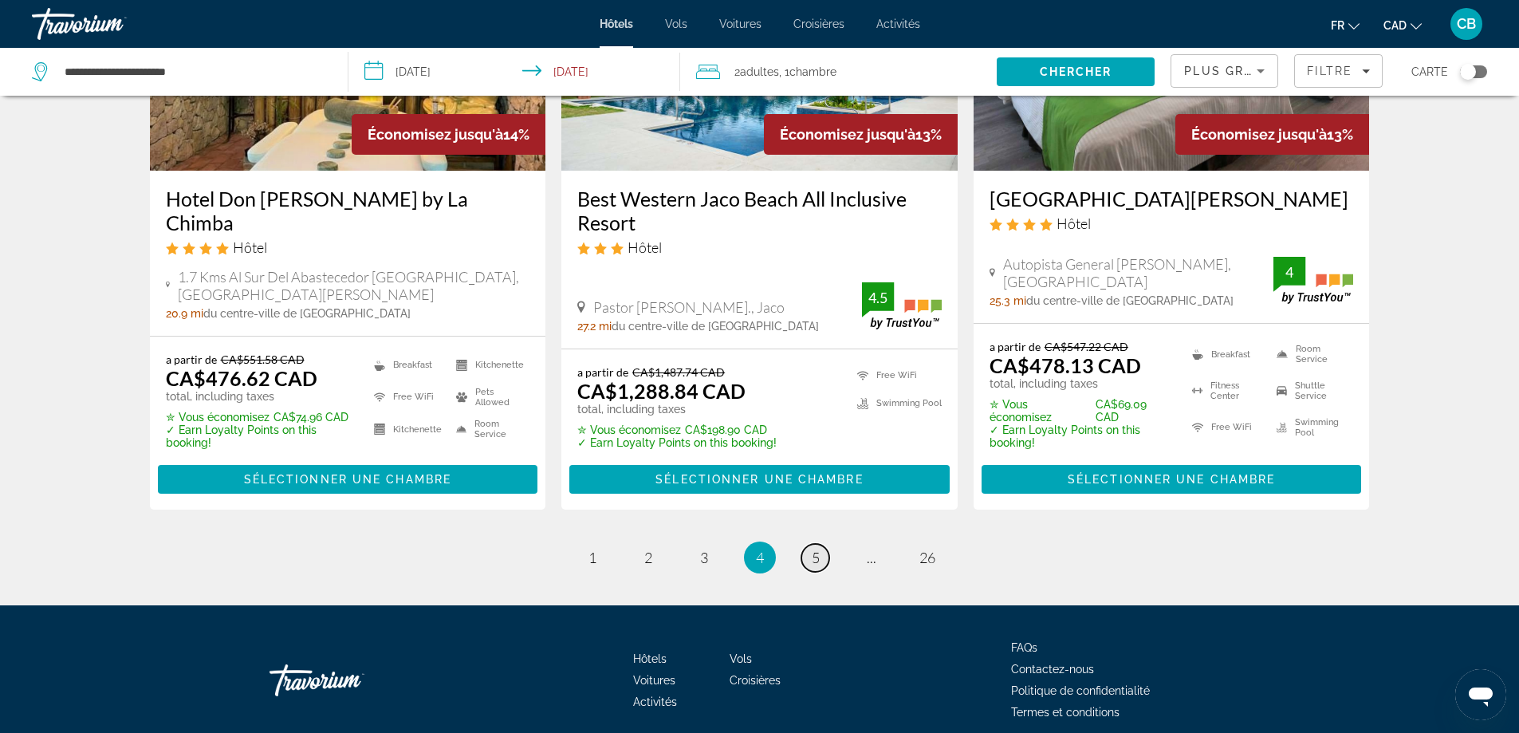
click at [823, 544] on link "page 5" at bounding box center [815, 558] width 28 height 28
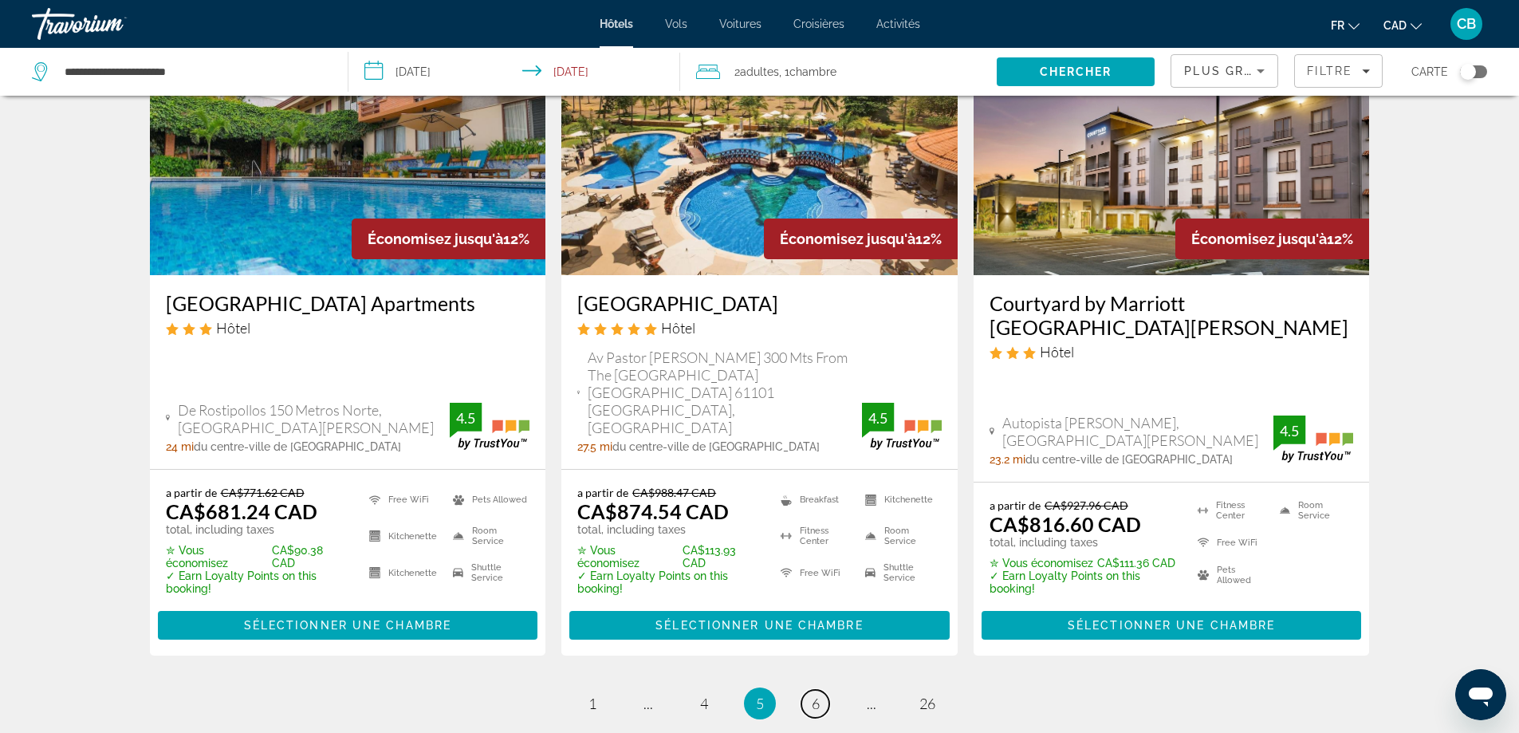
scroll to position [2202, 0]
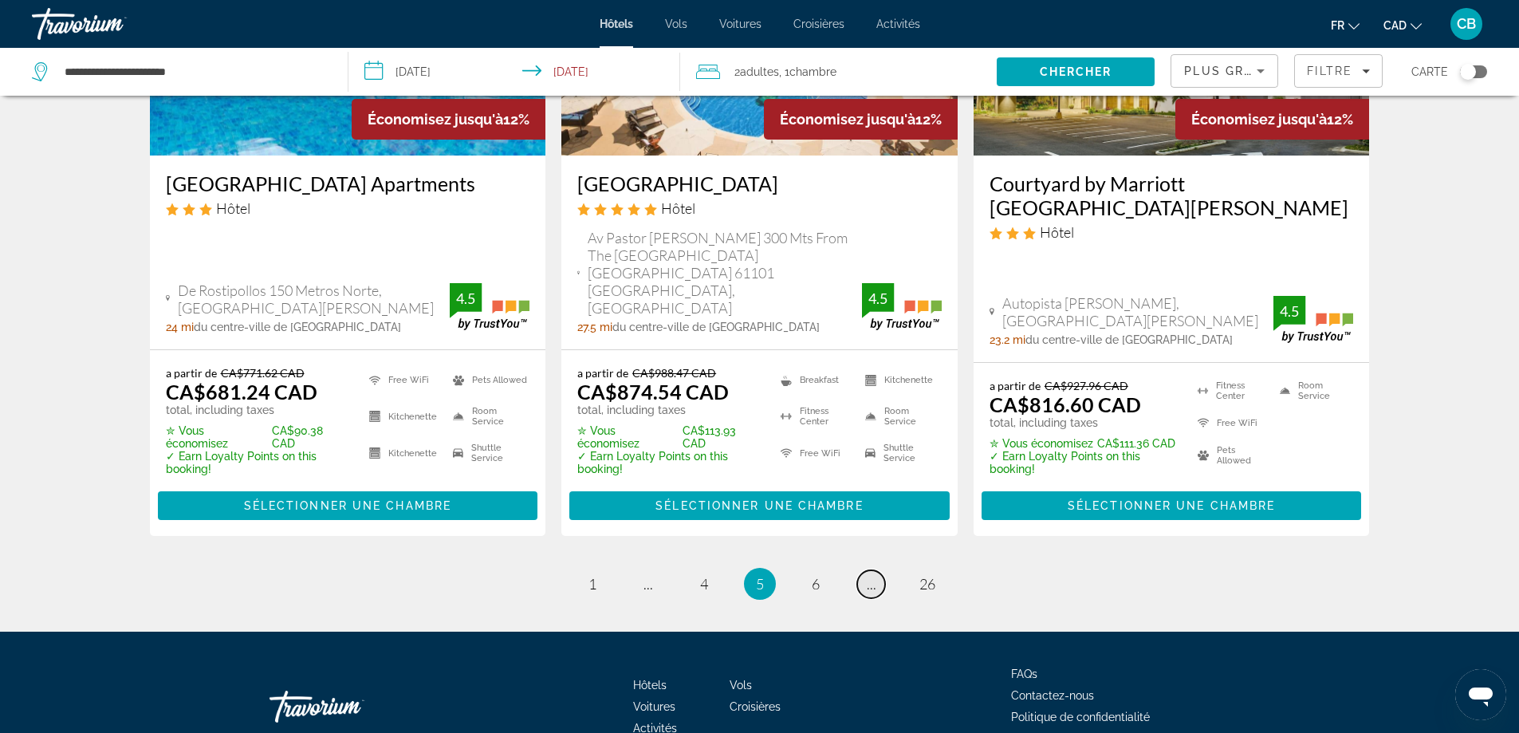
click at [867, 575] on span "..." at bounding box center [872, 584] width 10 height 18
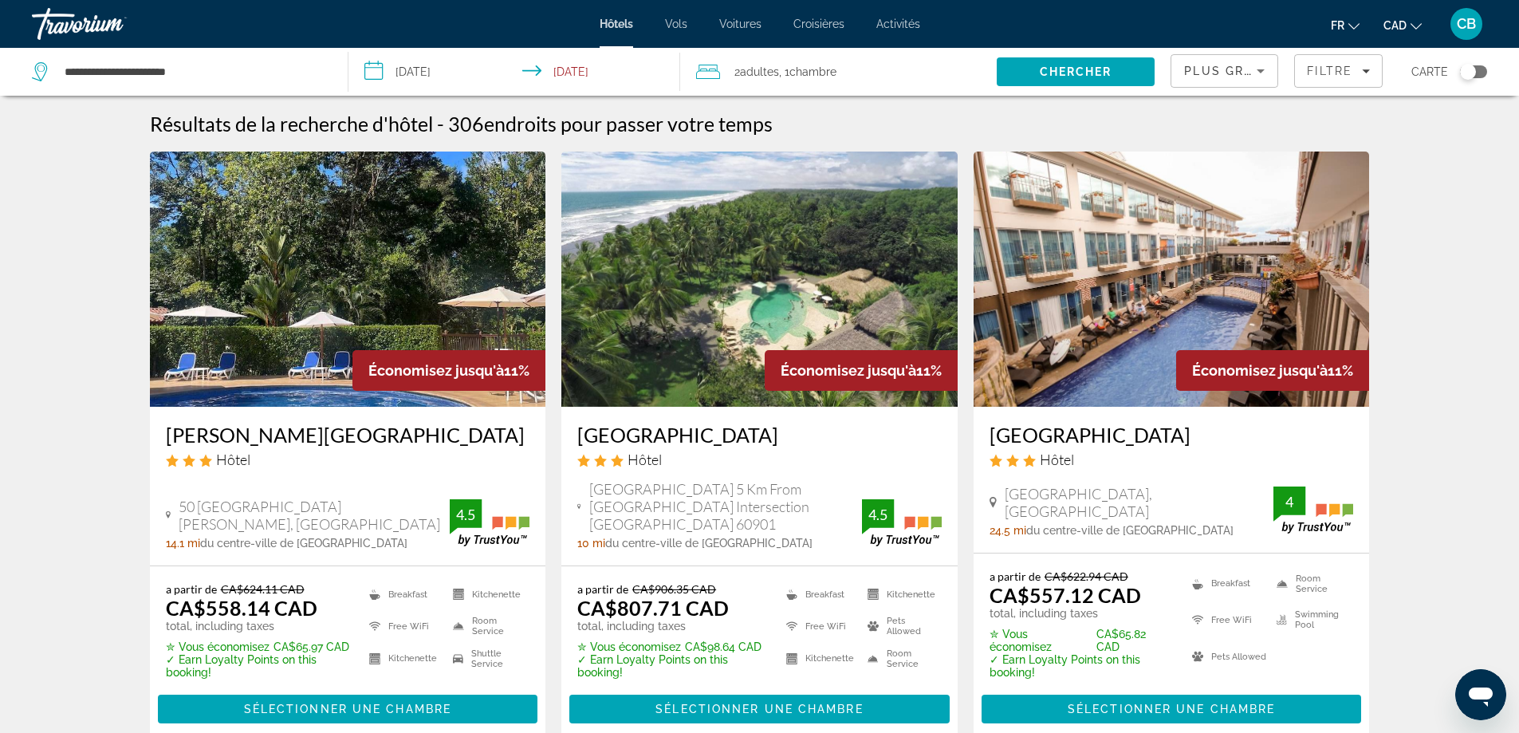
click at [1473, 75] on div "Toggle map" at bounding box center [1468, 72] width 16 height 16
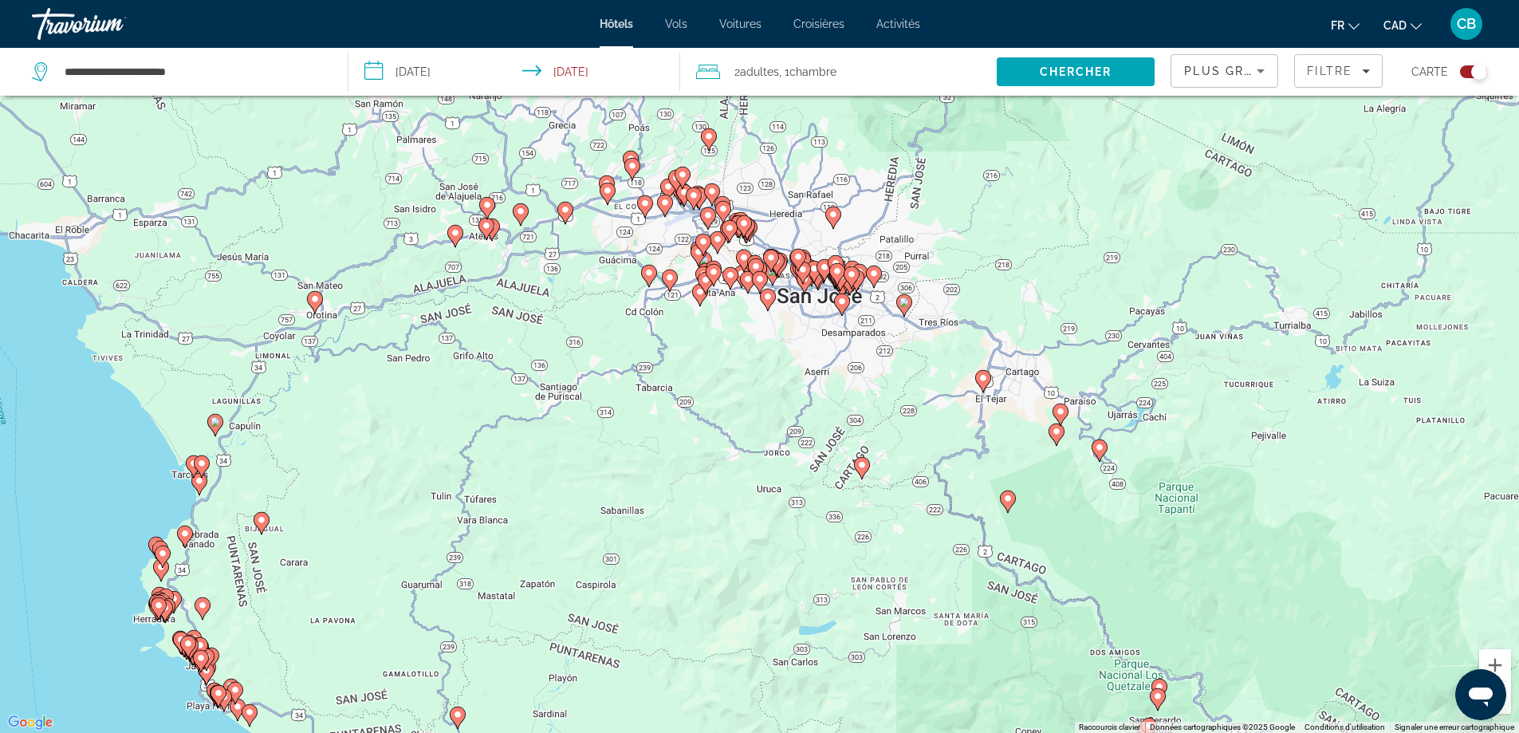
drag, startPoint x: 800, startPoint y: 296, endPoint x: 931, endPoint y: 453, distance: 204.9
click at [931, 453] on div "Pour activer le glissement avec le clavier, appuyez sur Alt+Entrée. Une fois ce…" at bounding box center [759, 366] width 1519 height 733
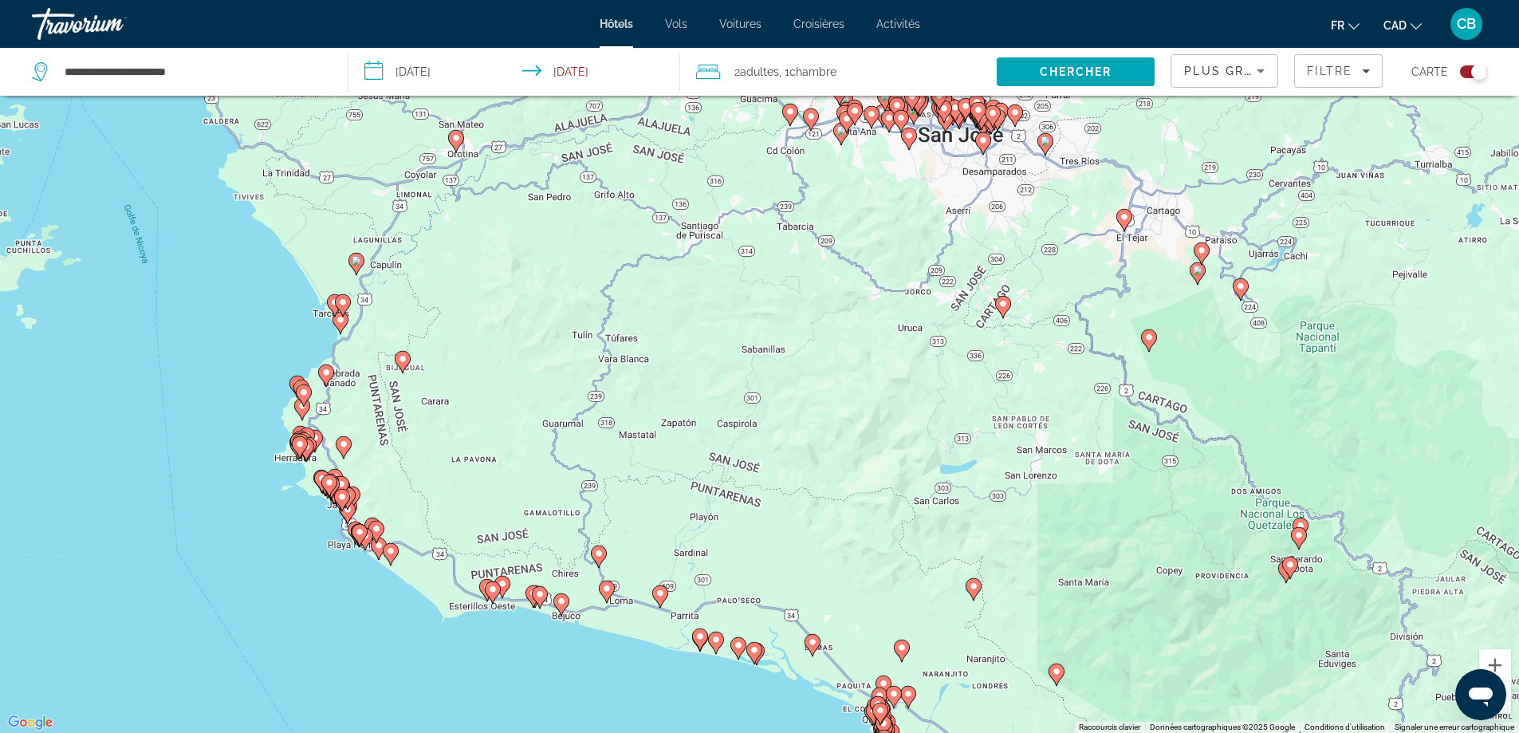
drag, startPoint x: 395, startPoint y: 510, endPoint x: 462, endPoint y: 308, distance: 213.3
click at [462, 308] on div "Pour activer le glissement avec le clavier, appuyez sur Alt+Entrée. Une fois ce…" at bounding box center [759, 366] width 1519 height 733
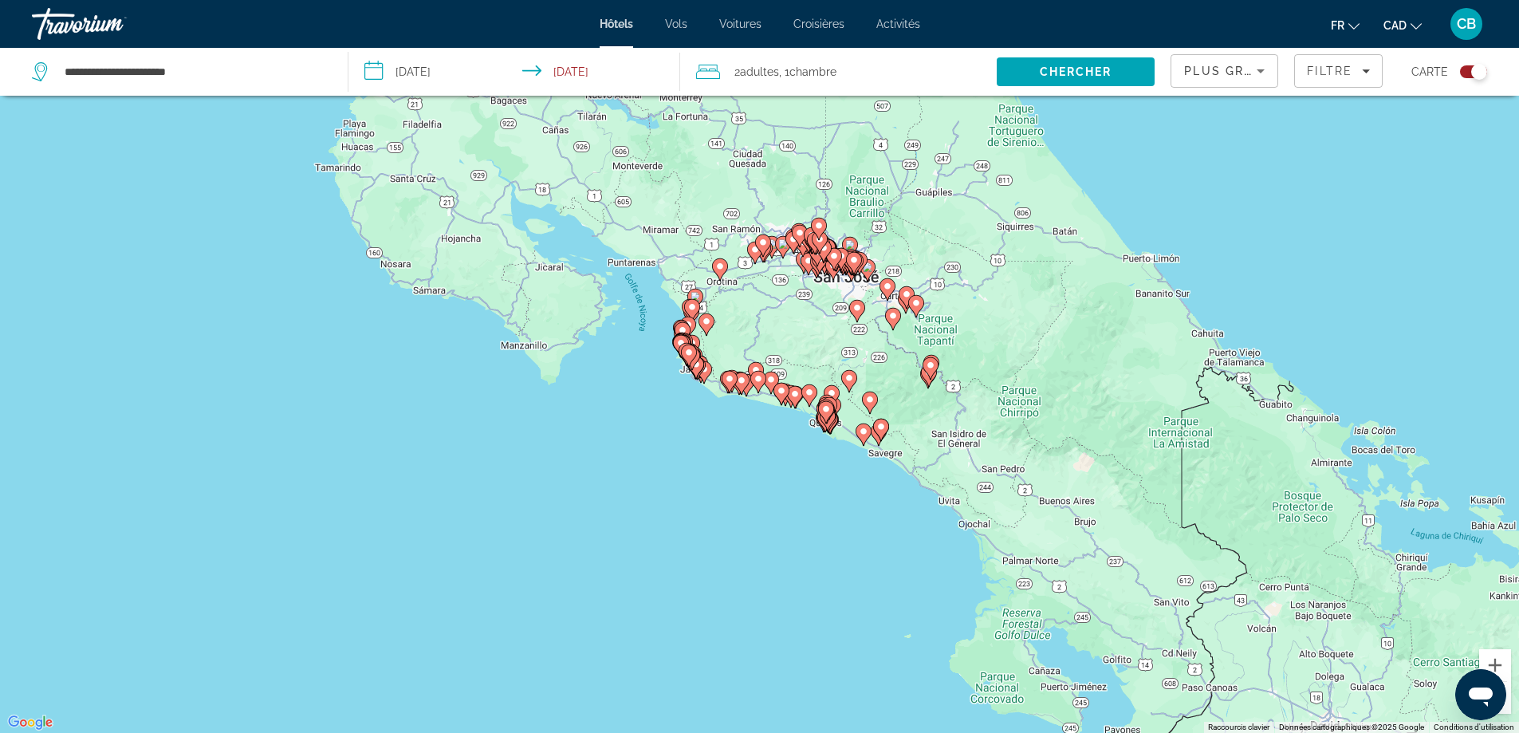
click at [1469, 76] on div "Toggle map" at bounding box center [1473, 71] width 27 height 13
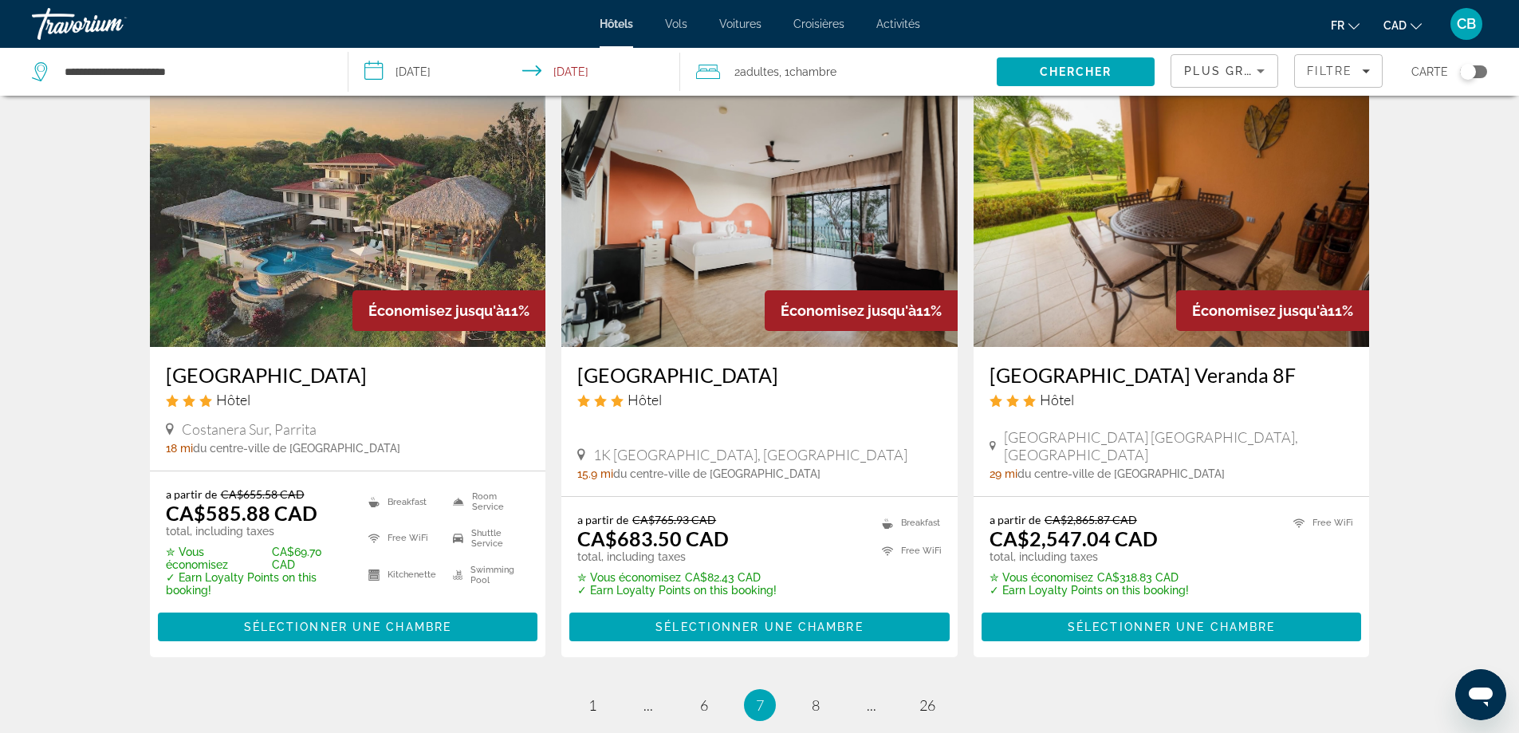
scroll to position [2123, 0]
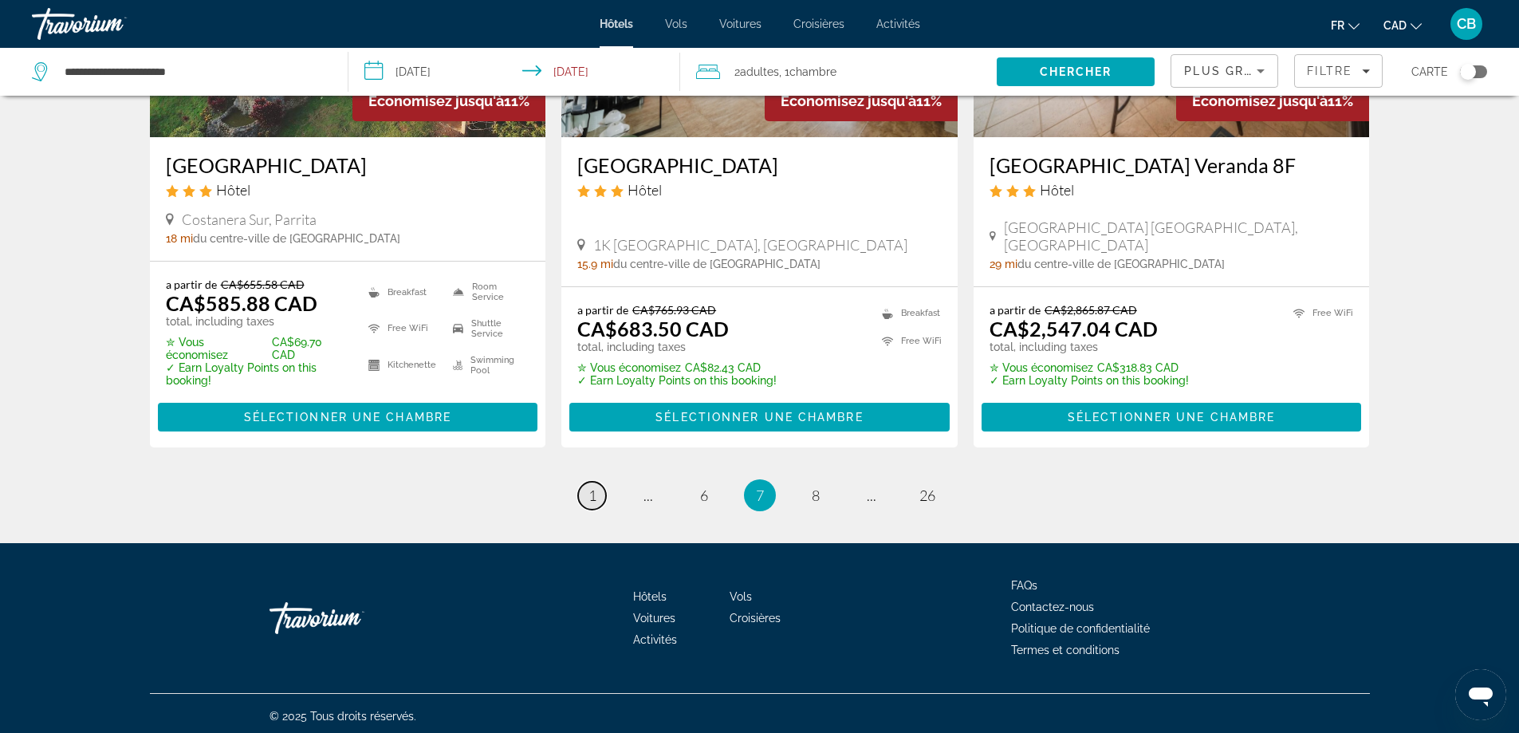
click at [588, 486] on span "1" at bounding box center [592, 495] width 8 height 18
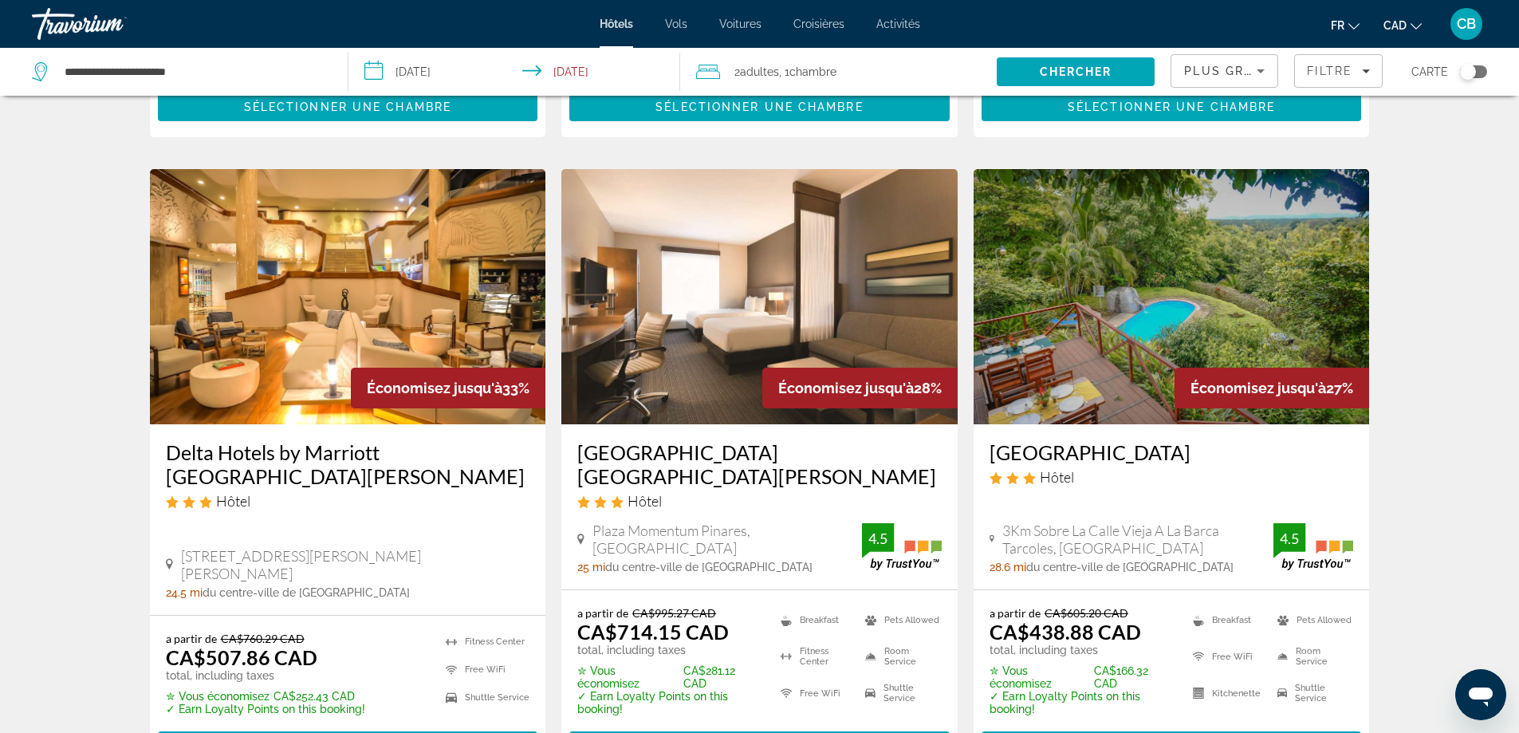
scroll to position [638, 0]
